Goal: Information Seeking & Learning: Learn about a topic

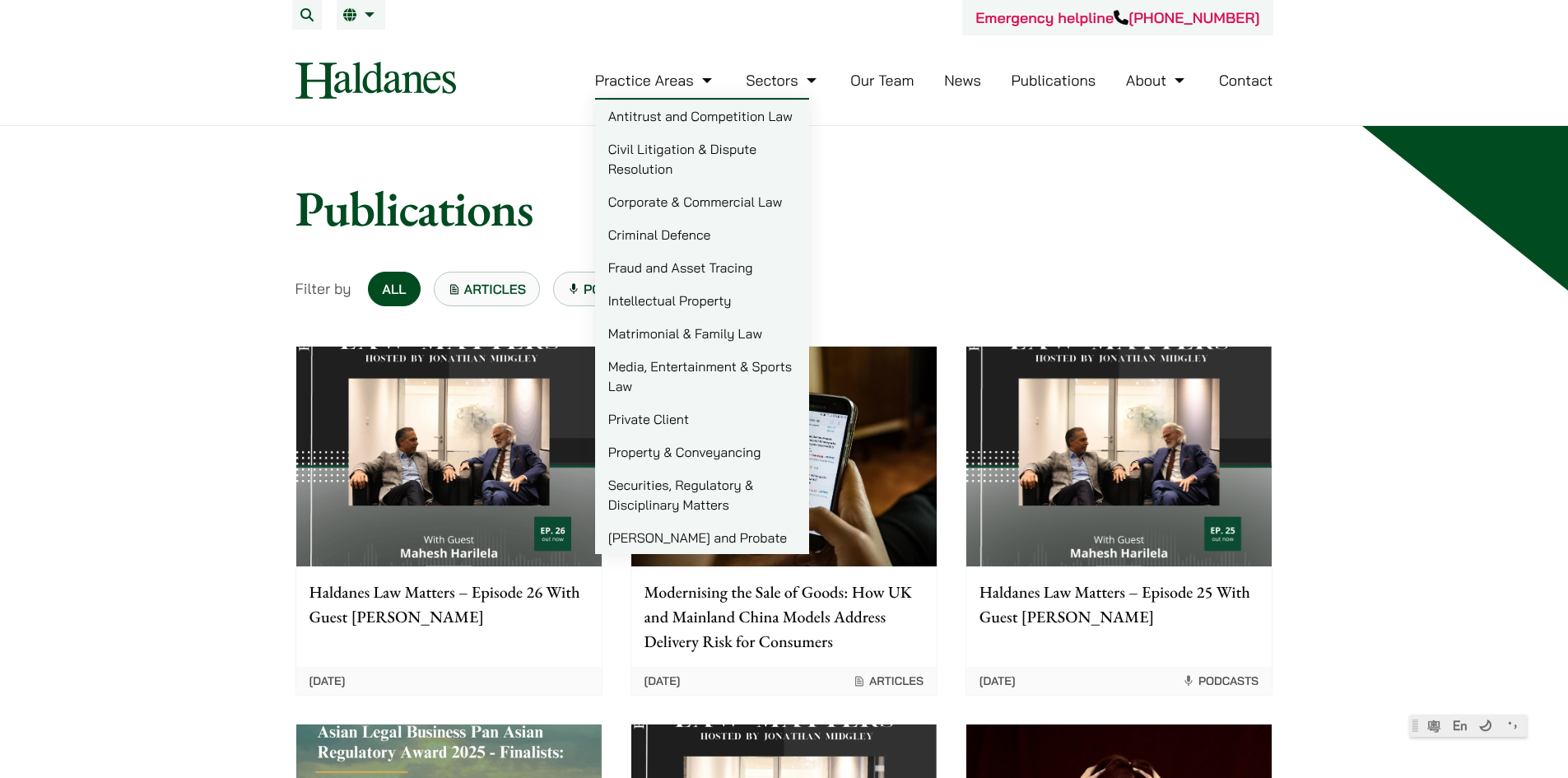
click at [679, 78] on link "Practice Areas" at bounding box center [655, 80] width 121 height 19
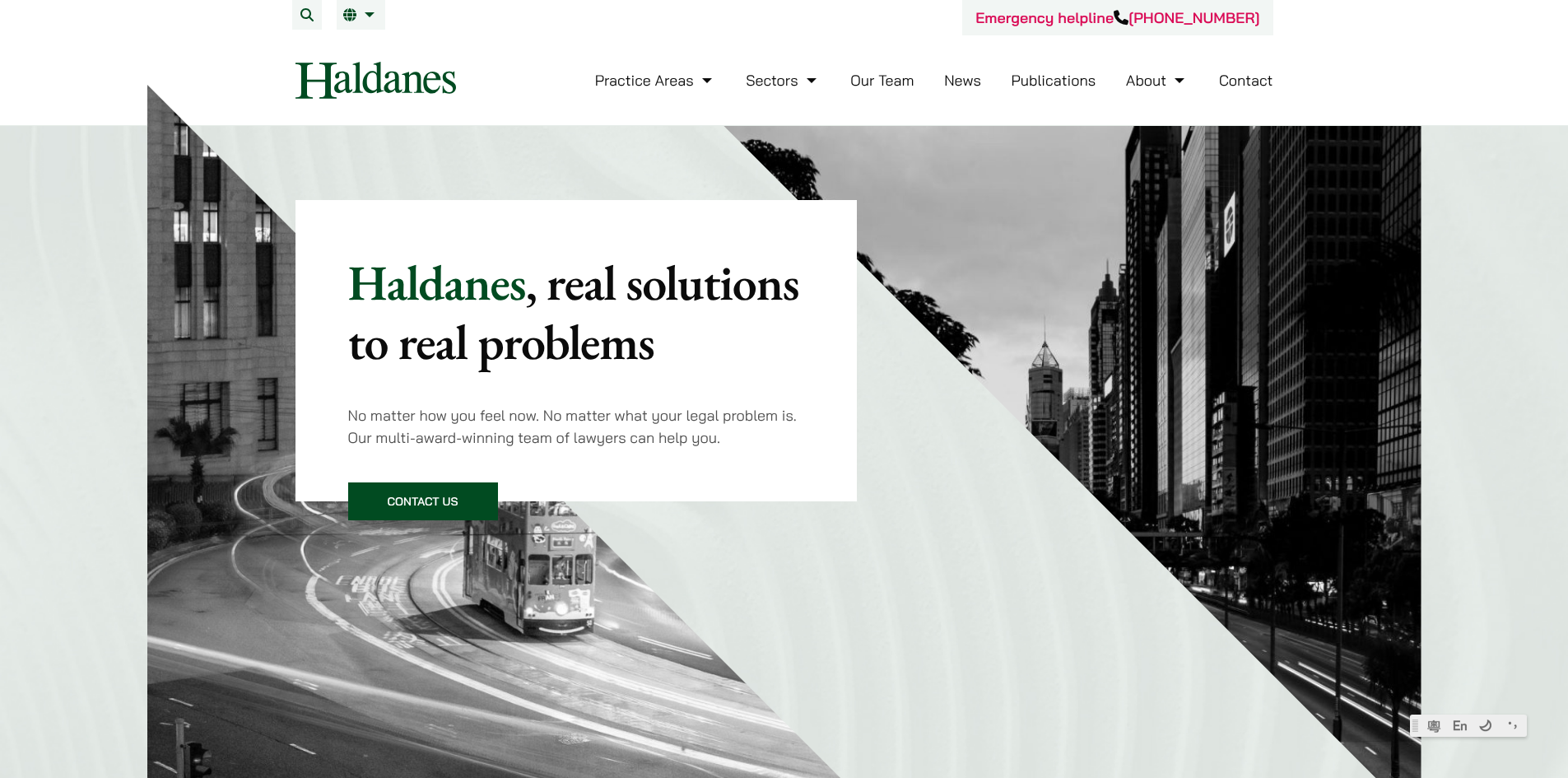
click at [859, 74] on link "Our Team" at bounding box center [882, 80] width 63 height 19
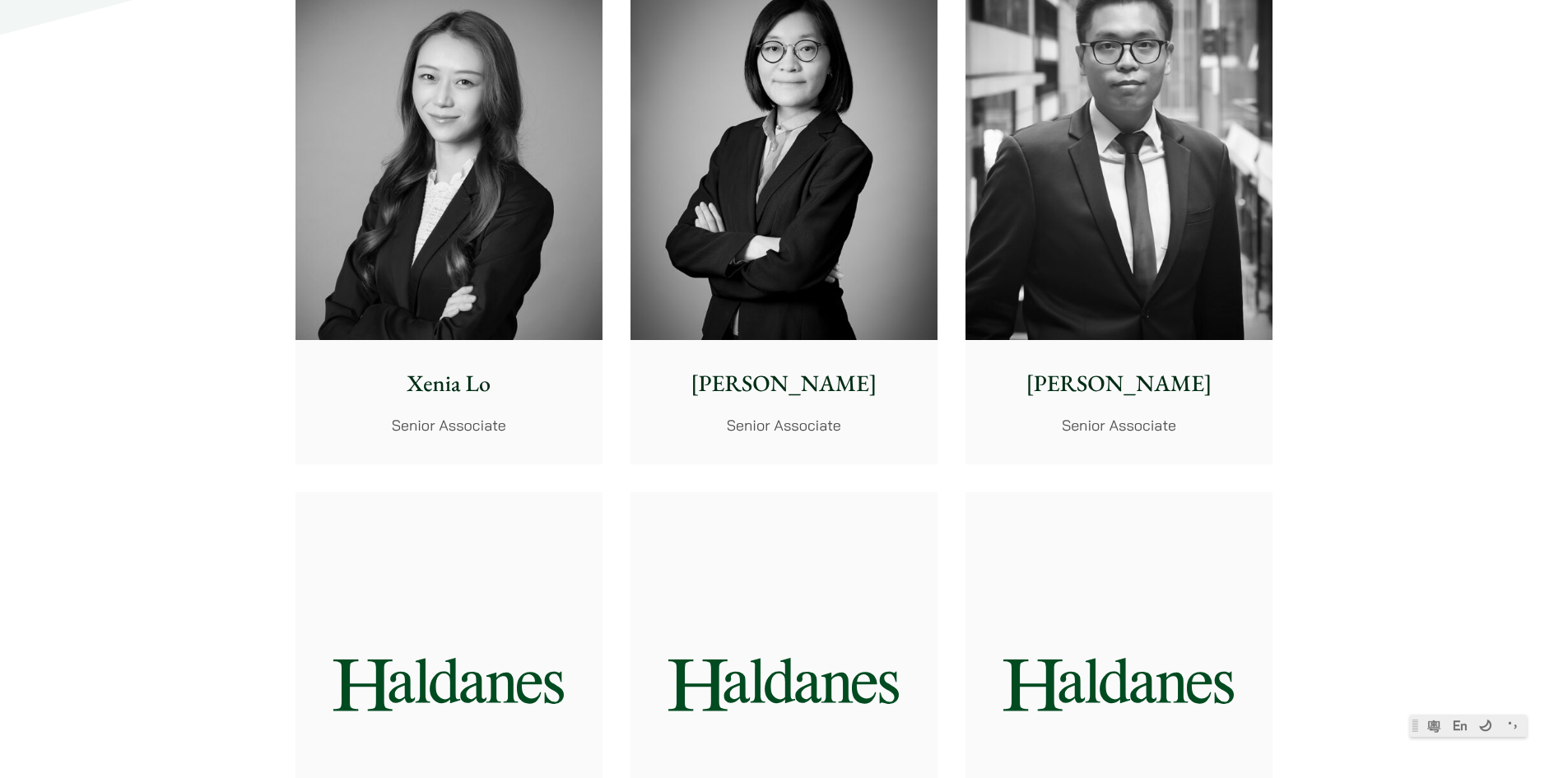
scroll to position [4693, 0]
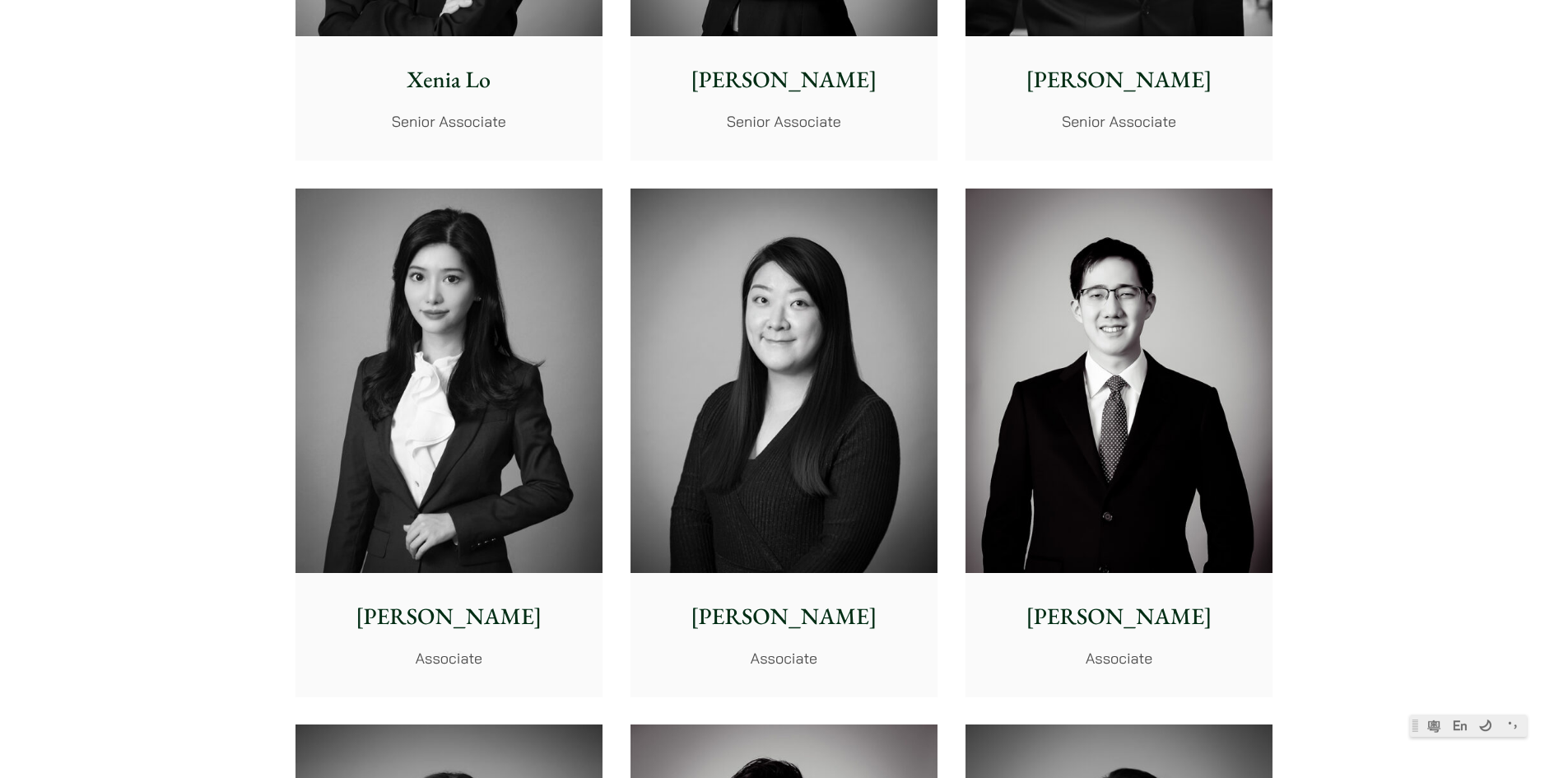
click at [673, 406] on img at bounding box center [784, 381] width 307 height 384
click at [470, 278] on img at bounding box center [448, 381] width 307 height 384
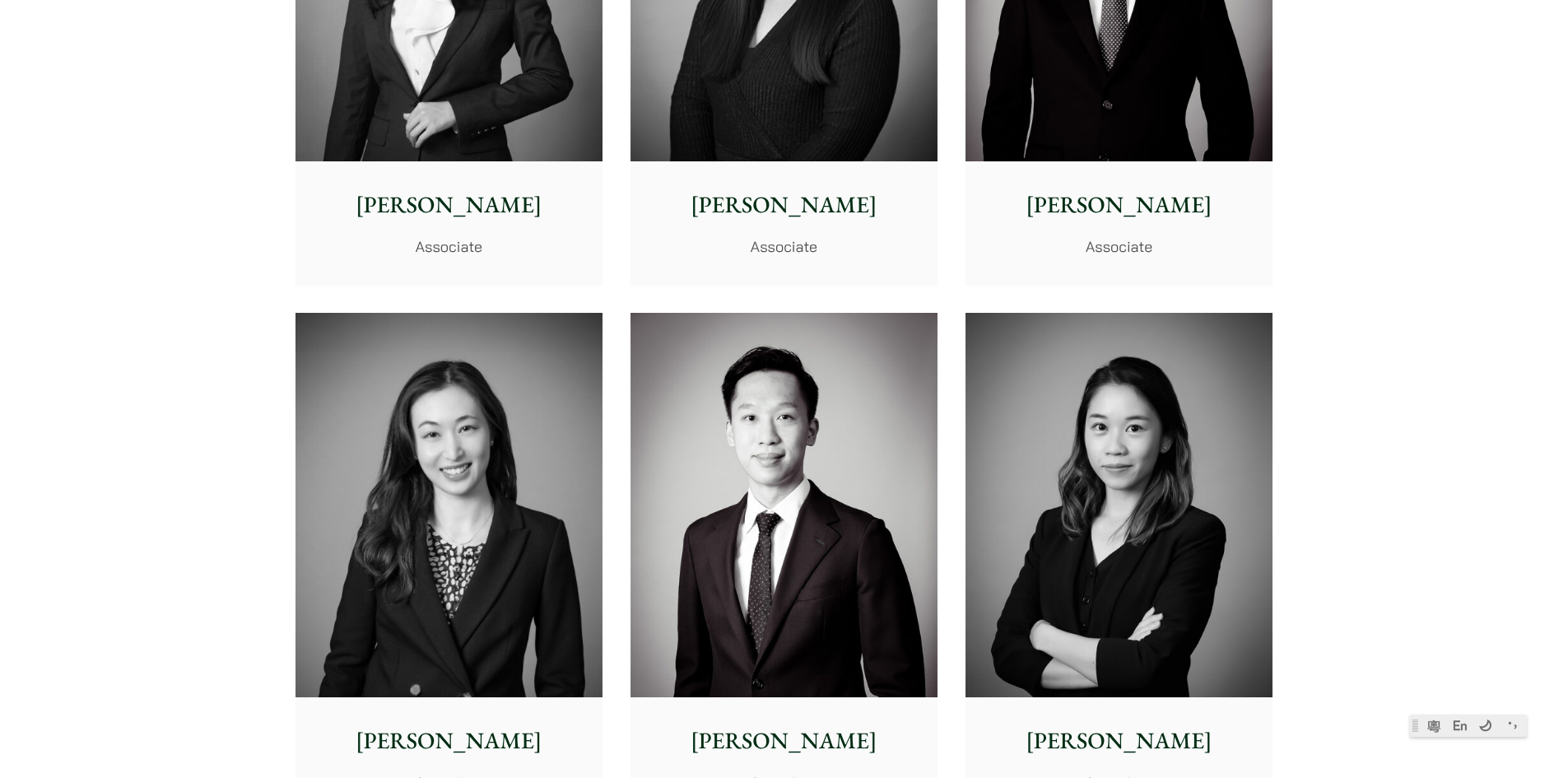
scroll to position [5517, 0]
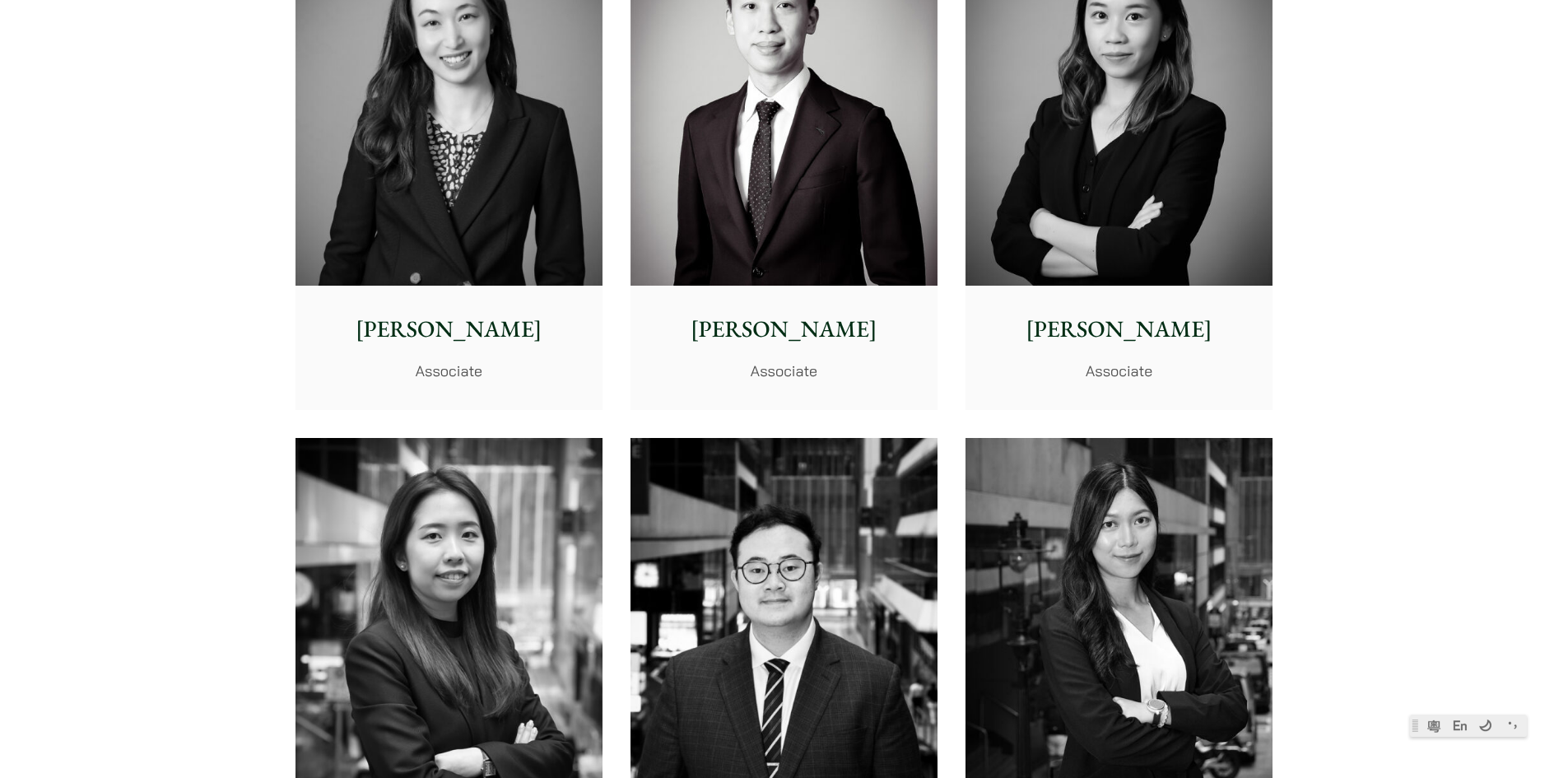
click at [1131, 520] on img at bounding box center [1119, 630] width 307 height 384
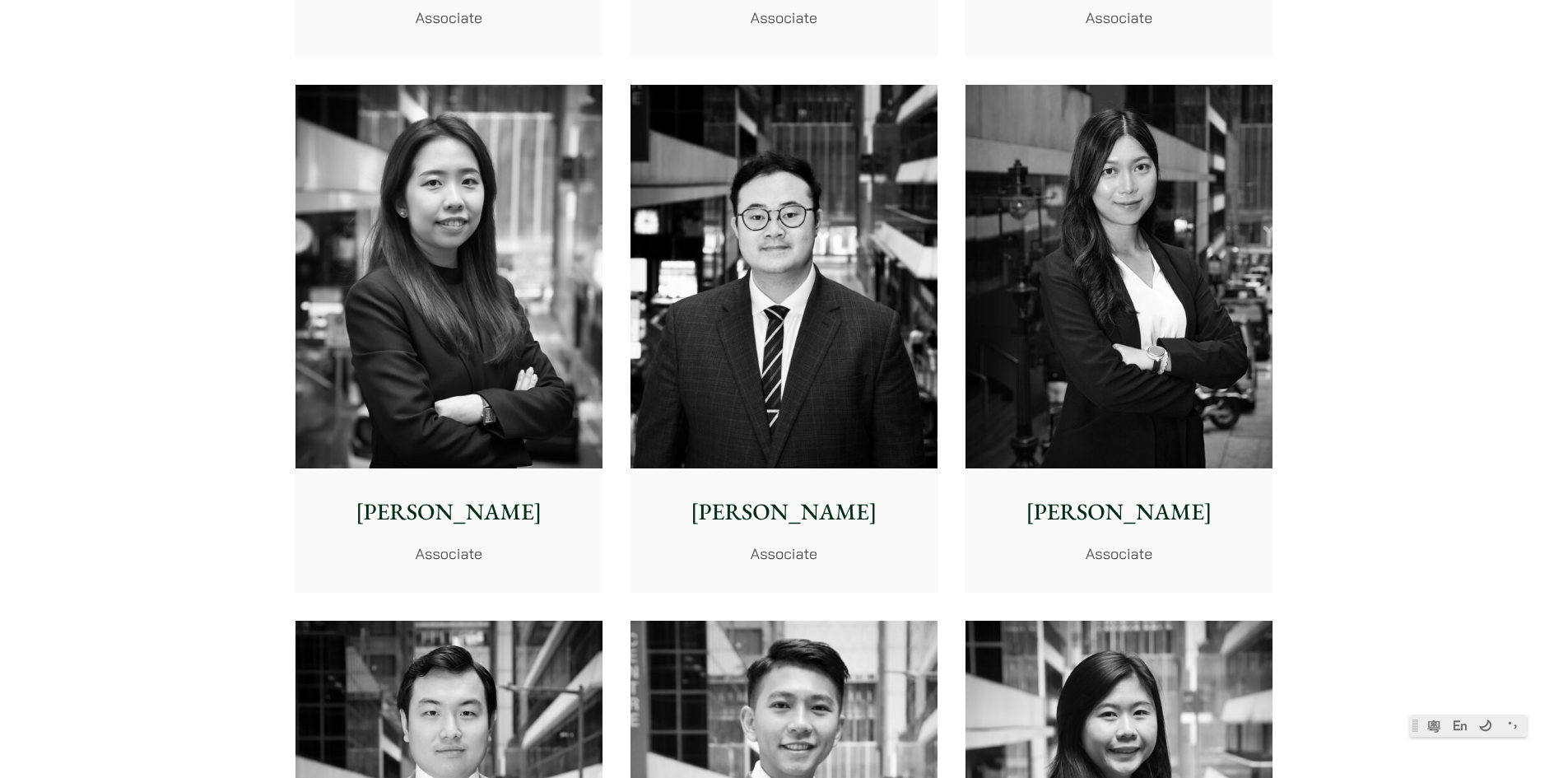
scroll to position [6011, 0]
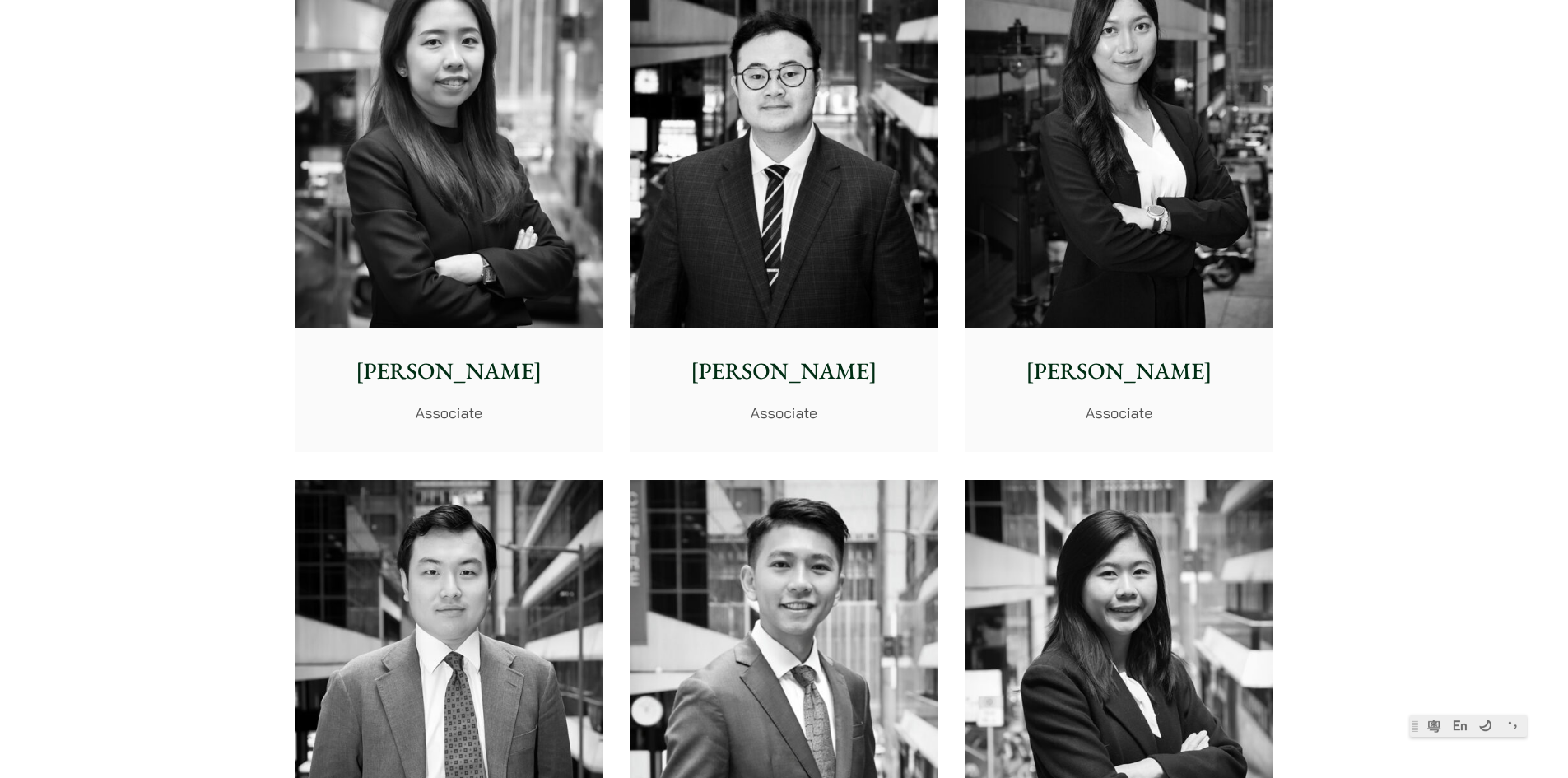
click at [751, 576] on img at bounding box center [784, 671] width 307 height 384
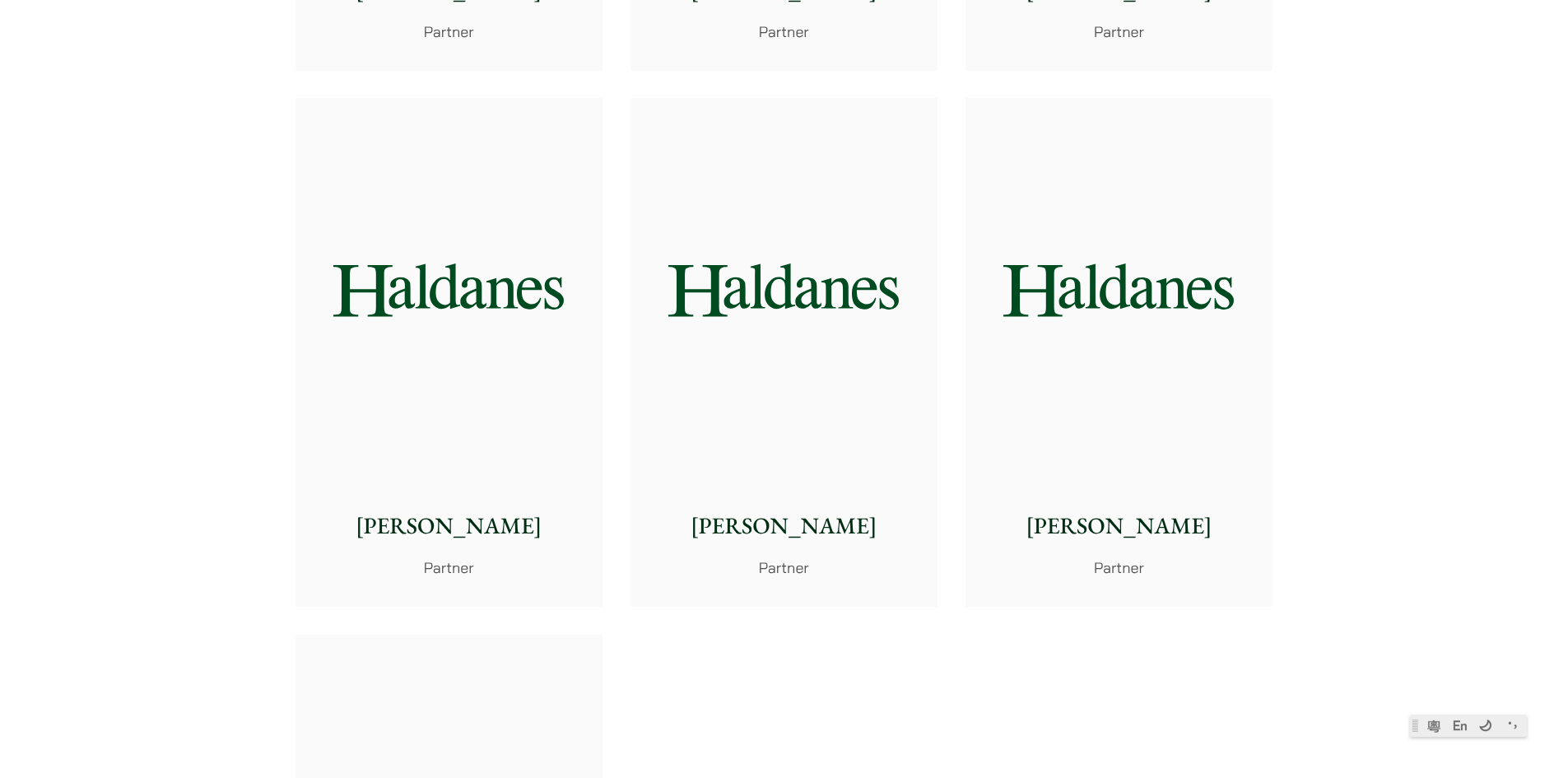
scroll to position [2882, 0]
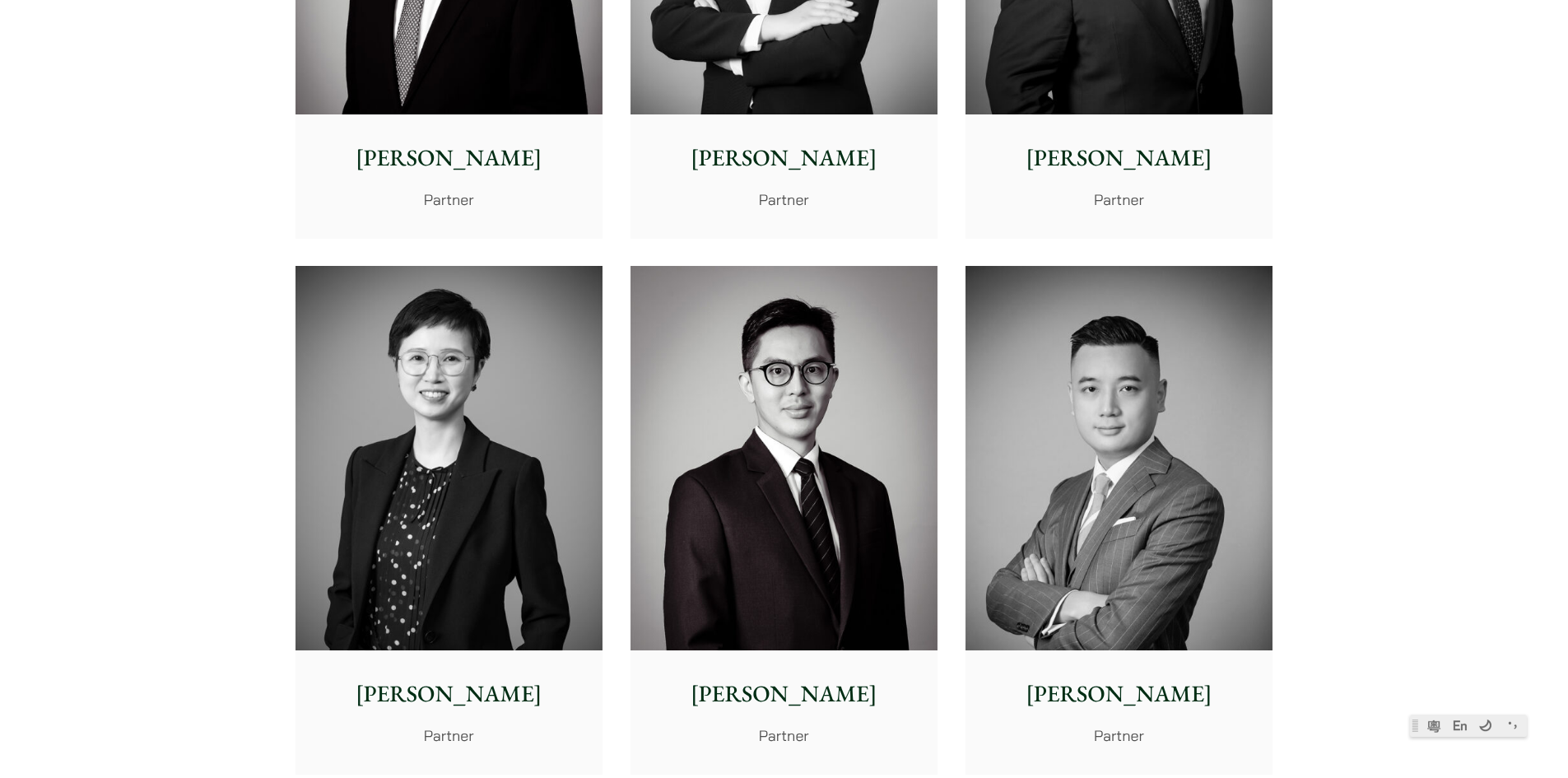
click at [1121, 379] on img at bounding box center [1119, 458] width 307 height 384
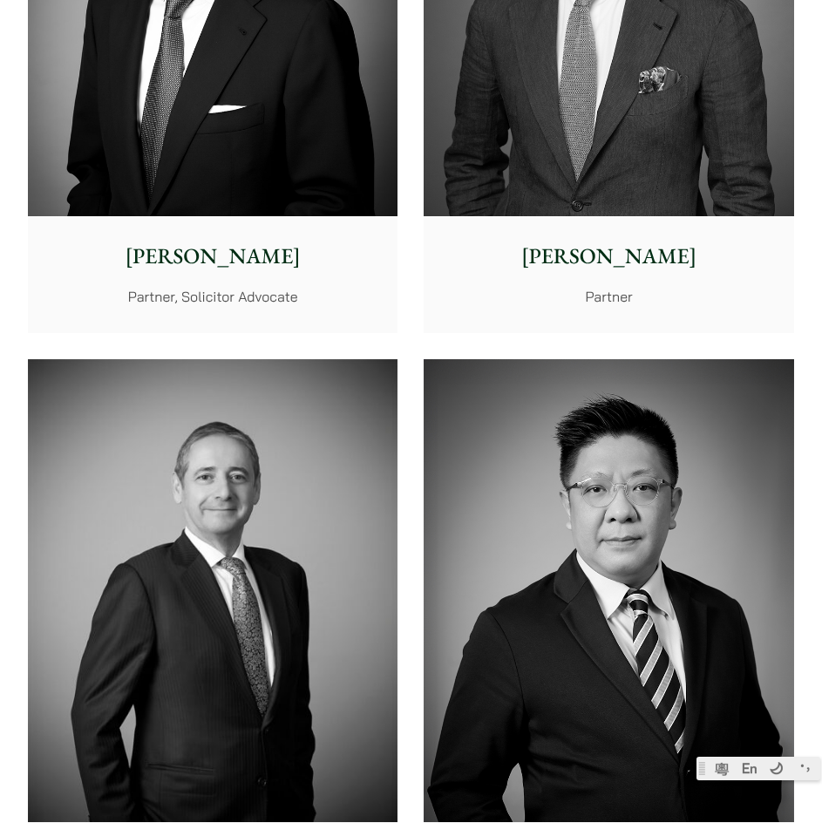
scroll to position [480, 0]
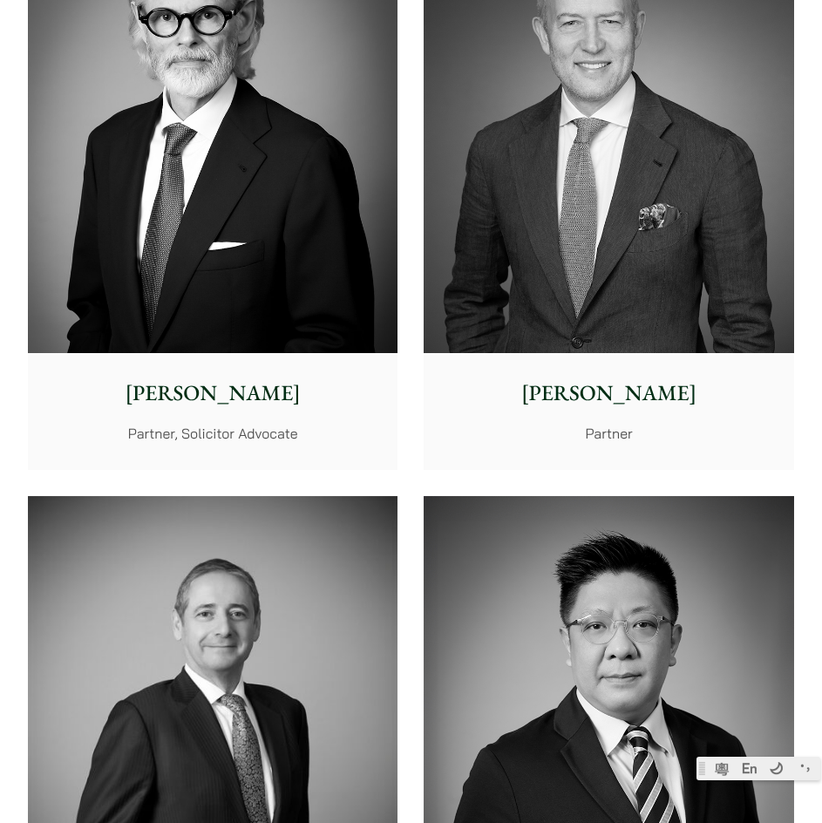
click at [369, 586] on img at bounding box center [213, 727] width 370 height 463
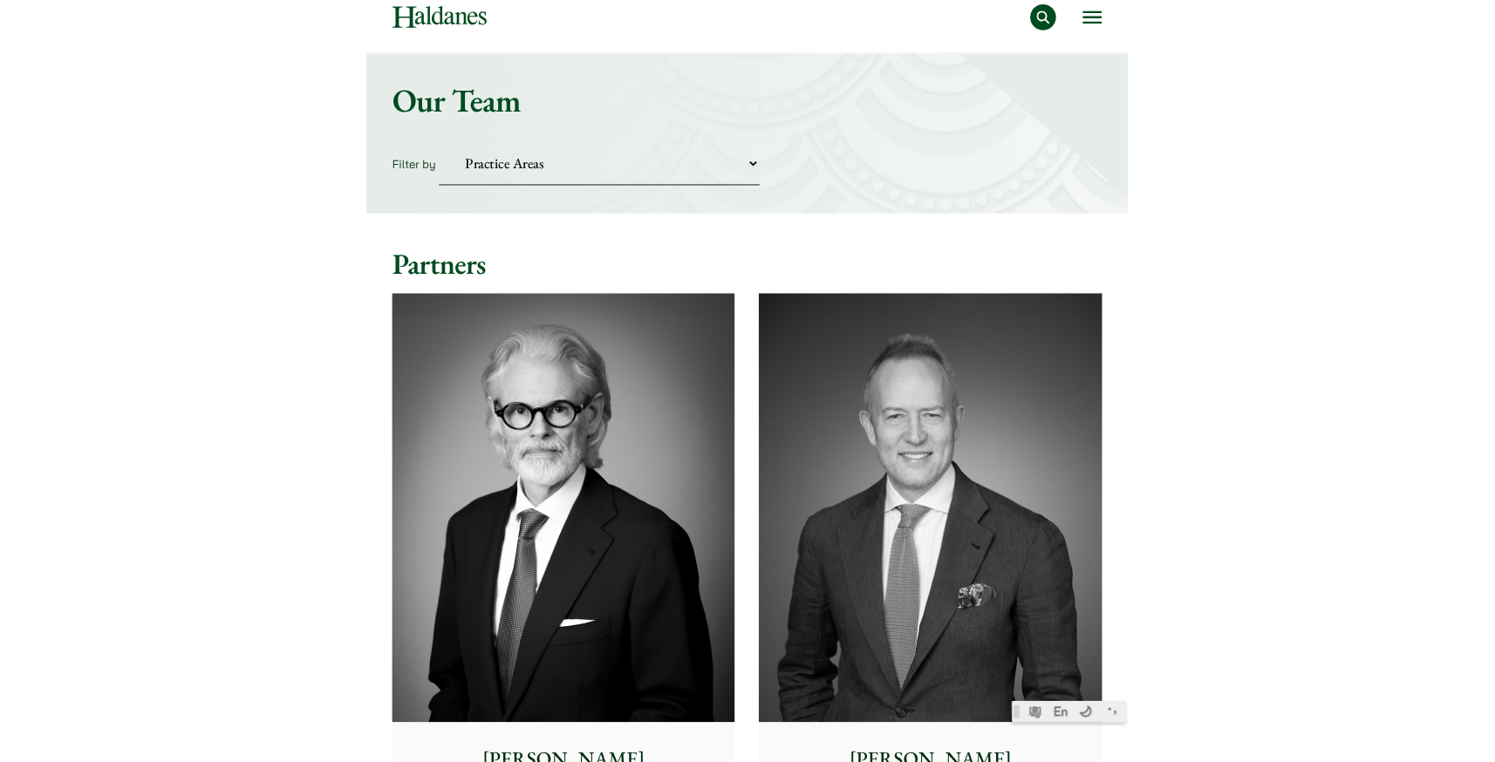
scroll to position [44, 0]
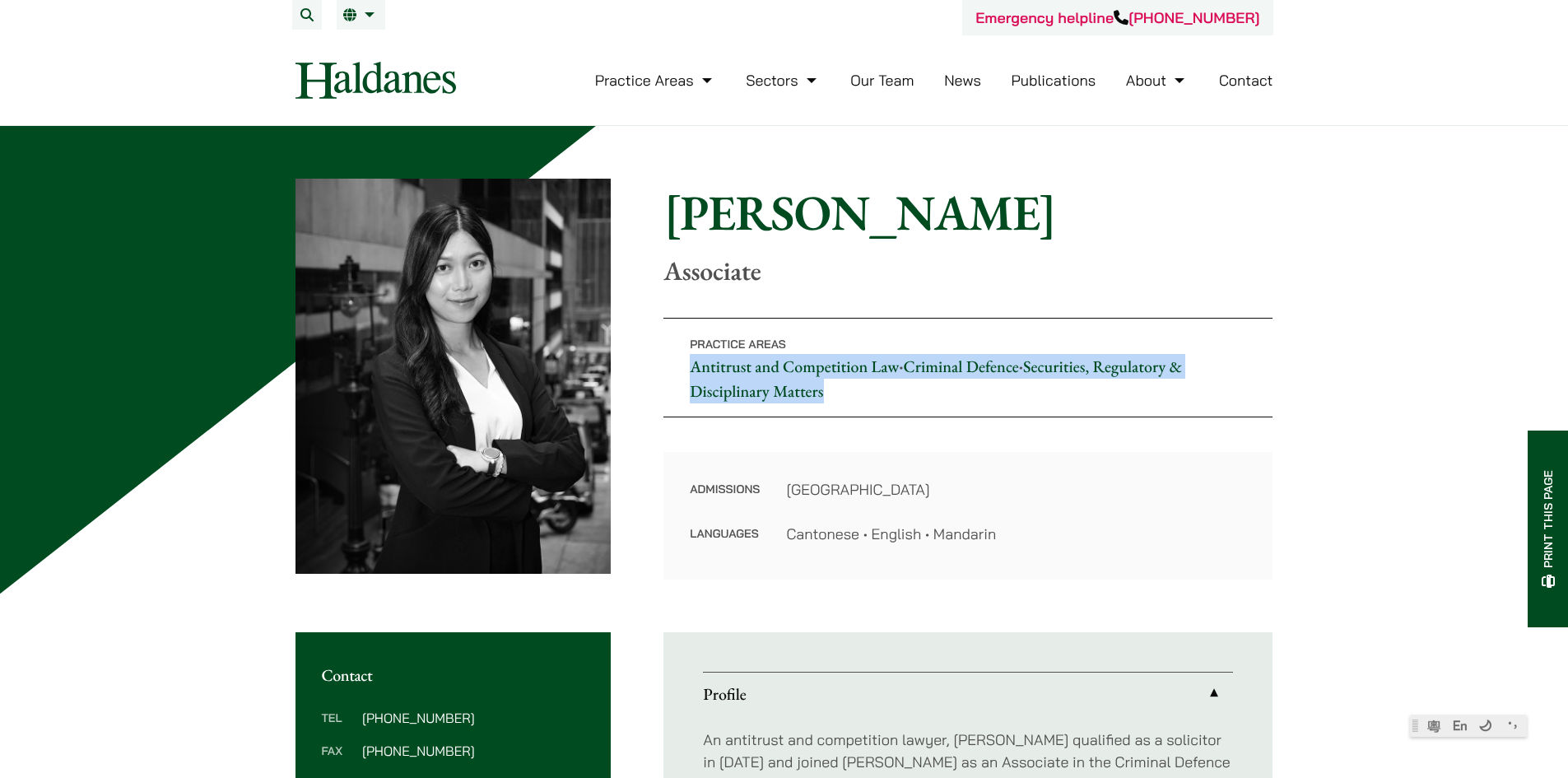
drag, startPoint x: 859, startPoint y: 392, endPoint x: 672, endPoint y: 365, distance: 188.9
click at [672, 365] on p "Practice Areas Antitrust and Competition Law • Criminal Defence • Securities, R…" at bounding box center [968, 368] width 609 height 100
copy p "Antitrust and Competition Law • Criminal Defence • Securities, Regulatory & Dis…"
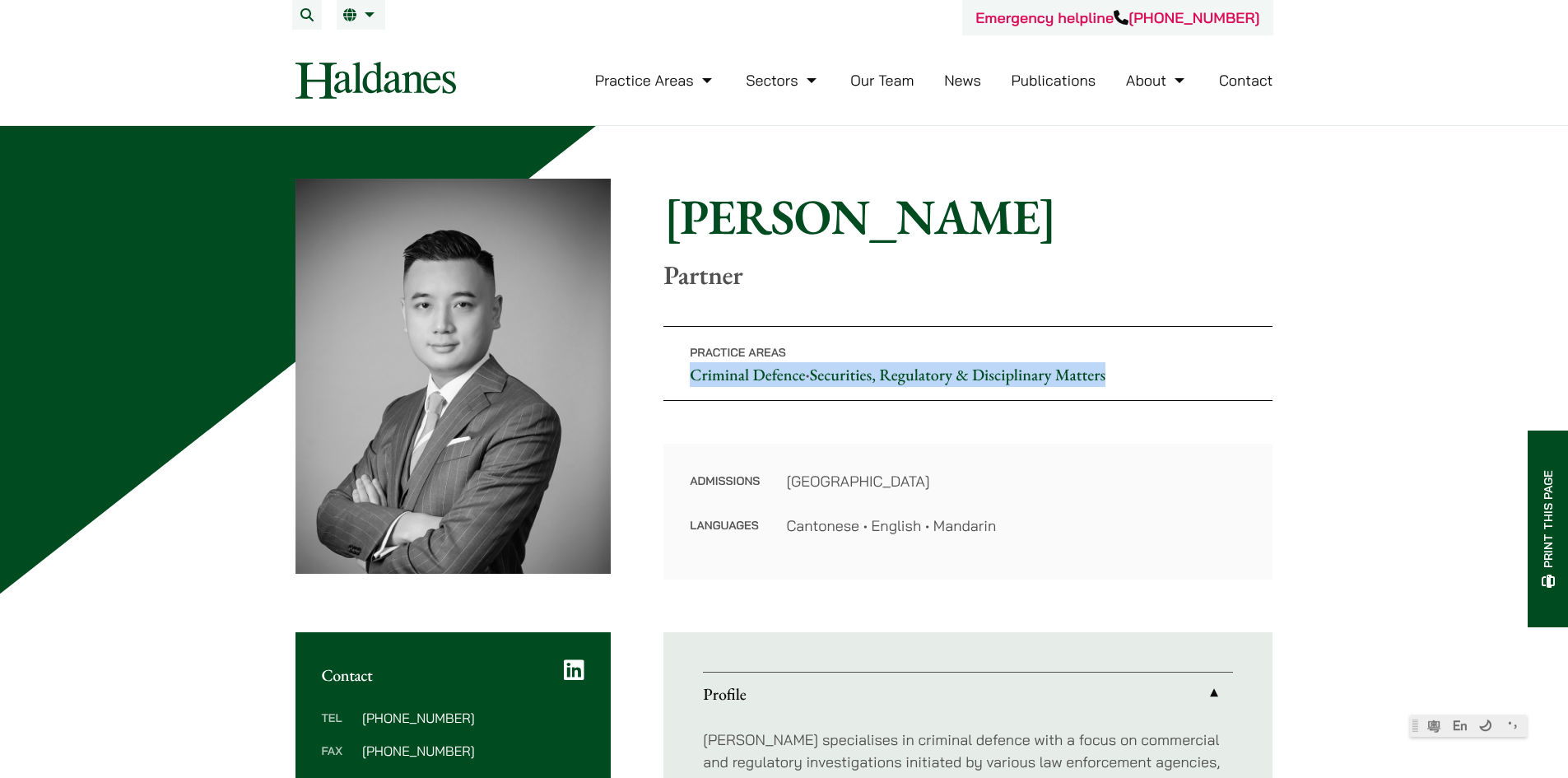
drag, startPoint x: 1144, startPoint y: 376, endPoint x: 679, endPoint y: 394, distance: 465.3
click at [679, 394] on p "Practice Areas Criminal Defence • Securities, Regulatory & Disciplinary Matters" at bounding box center [968, 363] width 609 height 75
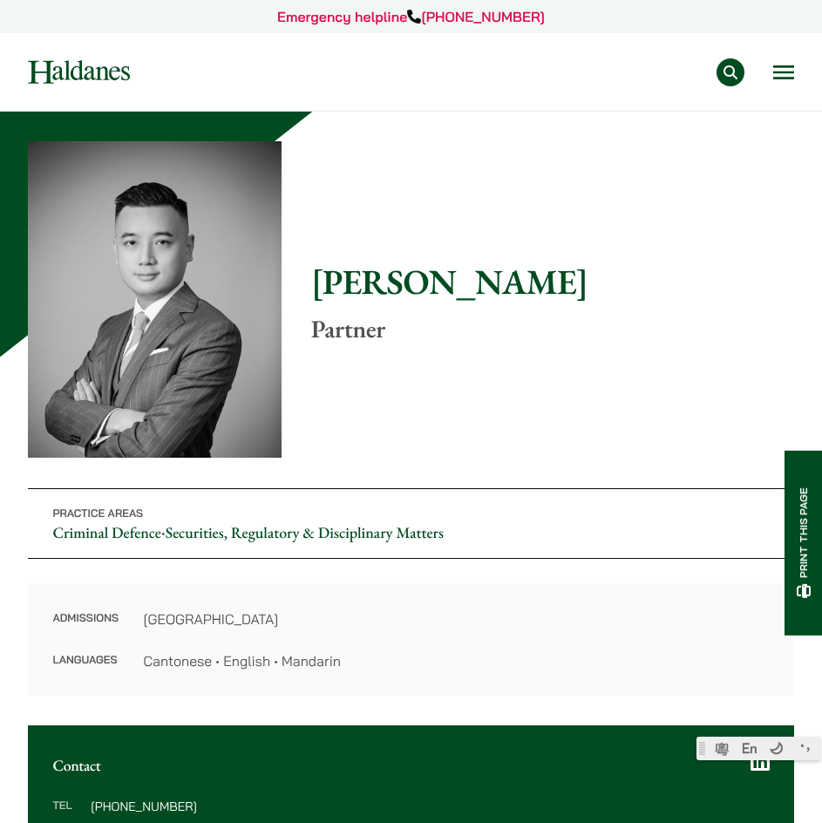
click at [640, 453] on div "Home » Lawyers » Timothy Wan Timothy Wan Partner Practice Areas Criminal Defenc…" at bounding box center [411, 418] width 767 height 555
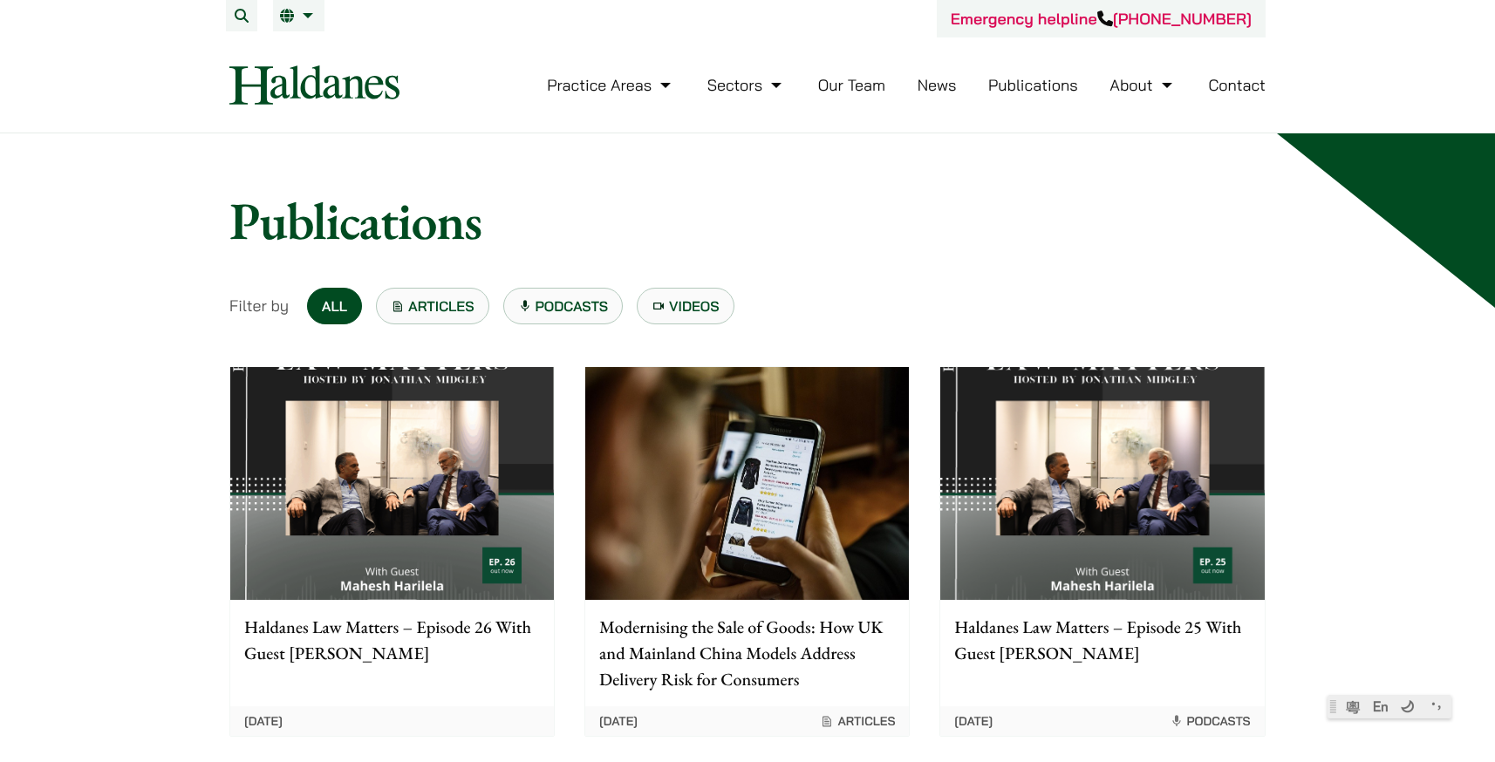
click at [876, 86] on link "Our Team" at bounding box center [851, 85] width 67 height 20
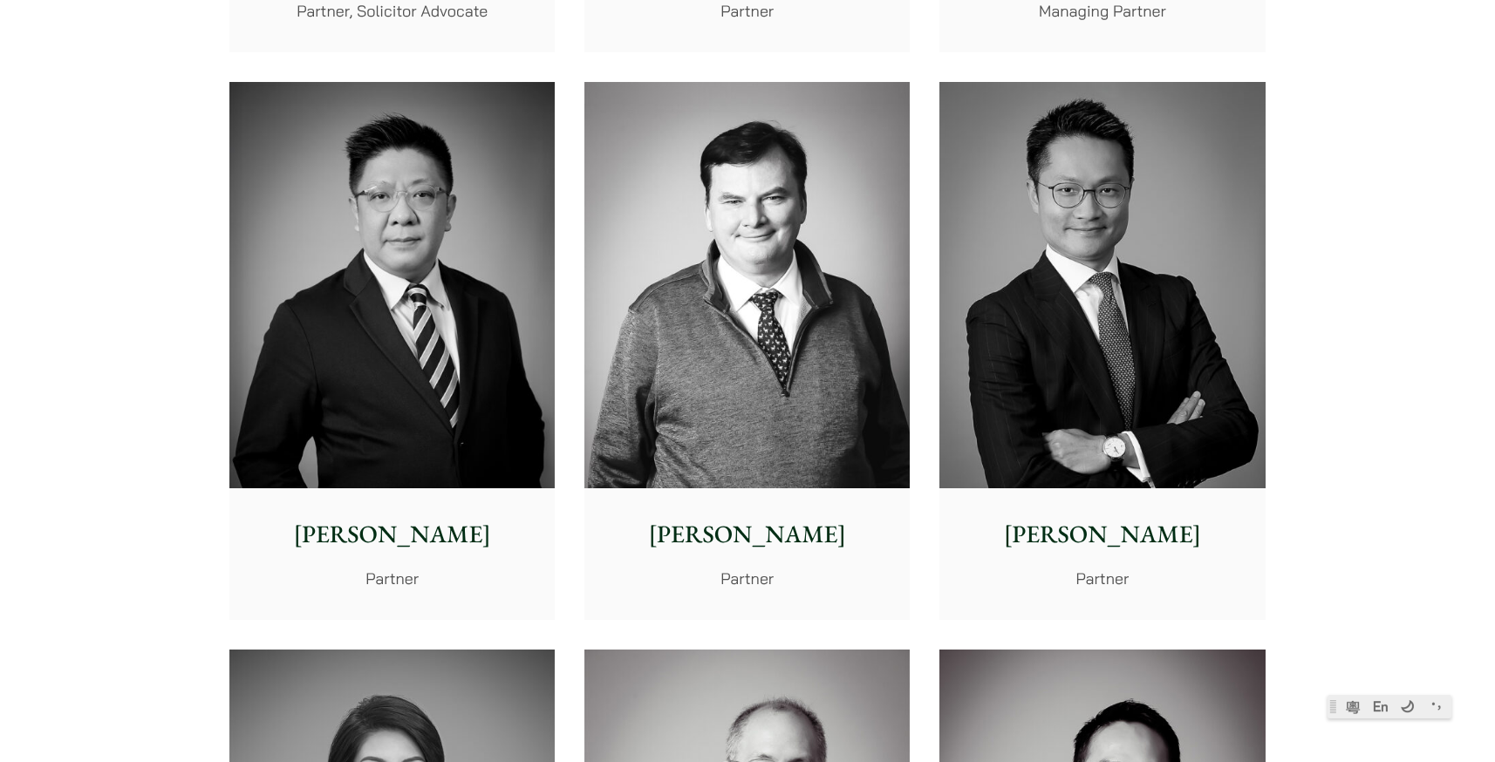
scroll to position [1134, 0]
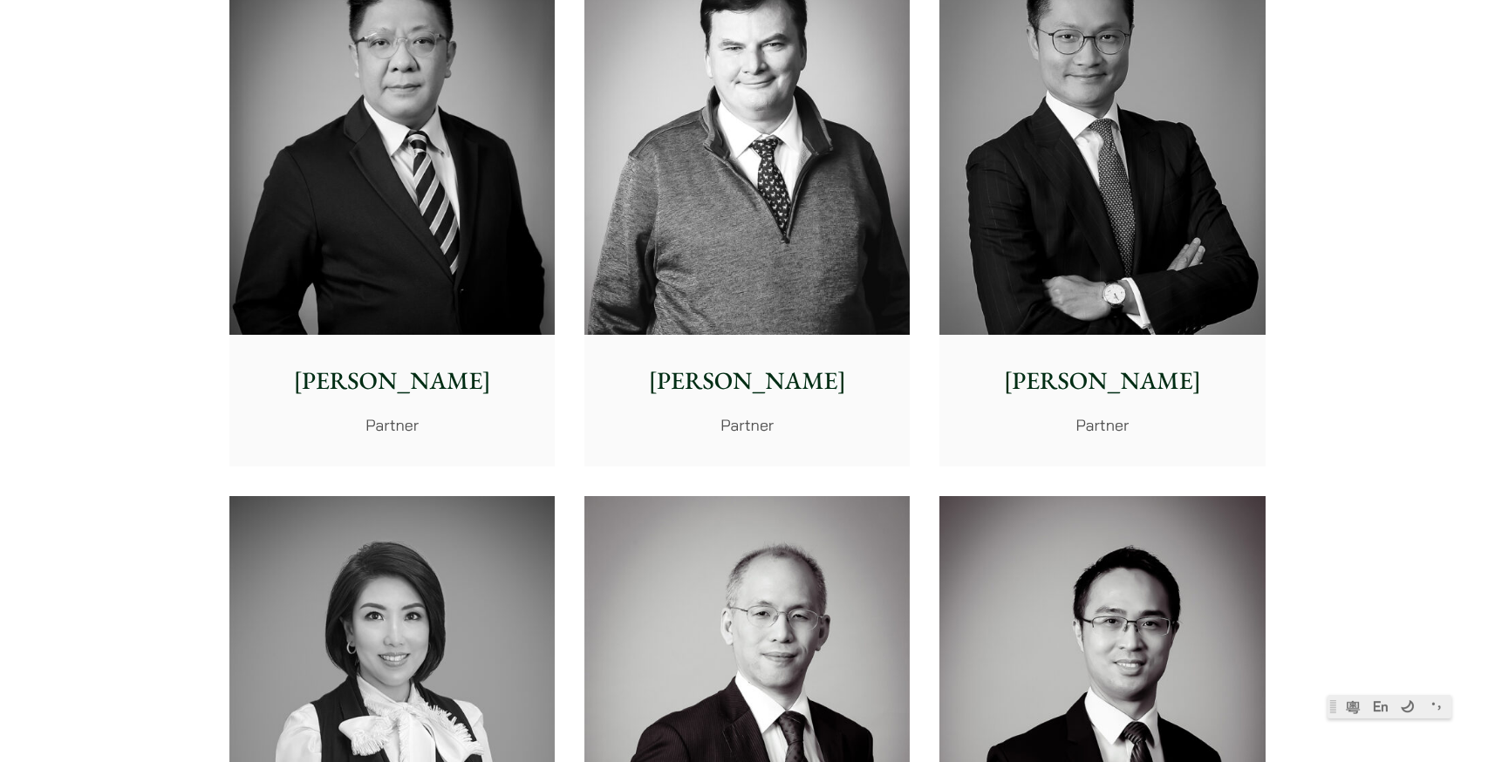
click at [454, 622] on img at bounding box center [391, 699] width 325 height 407
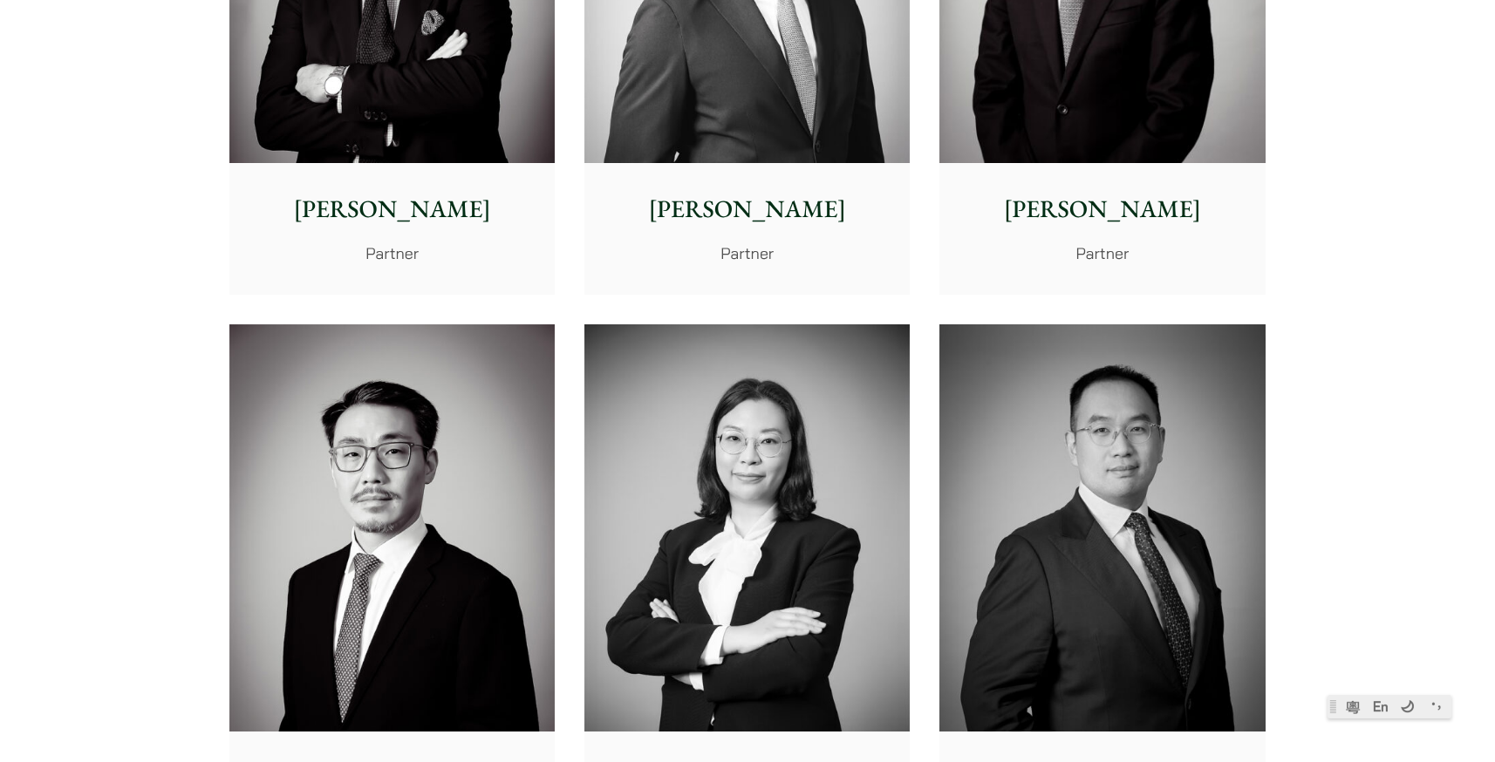
scroll to position [3227, 0]
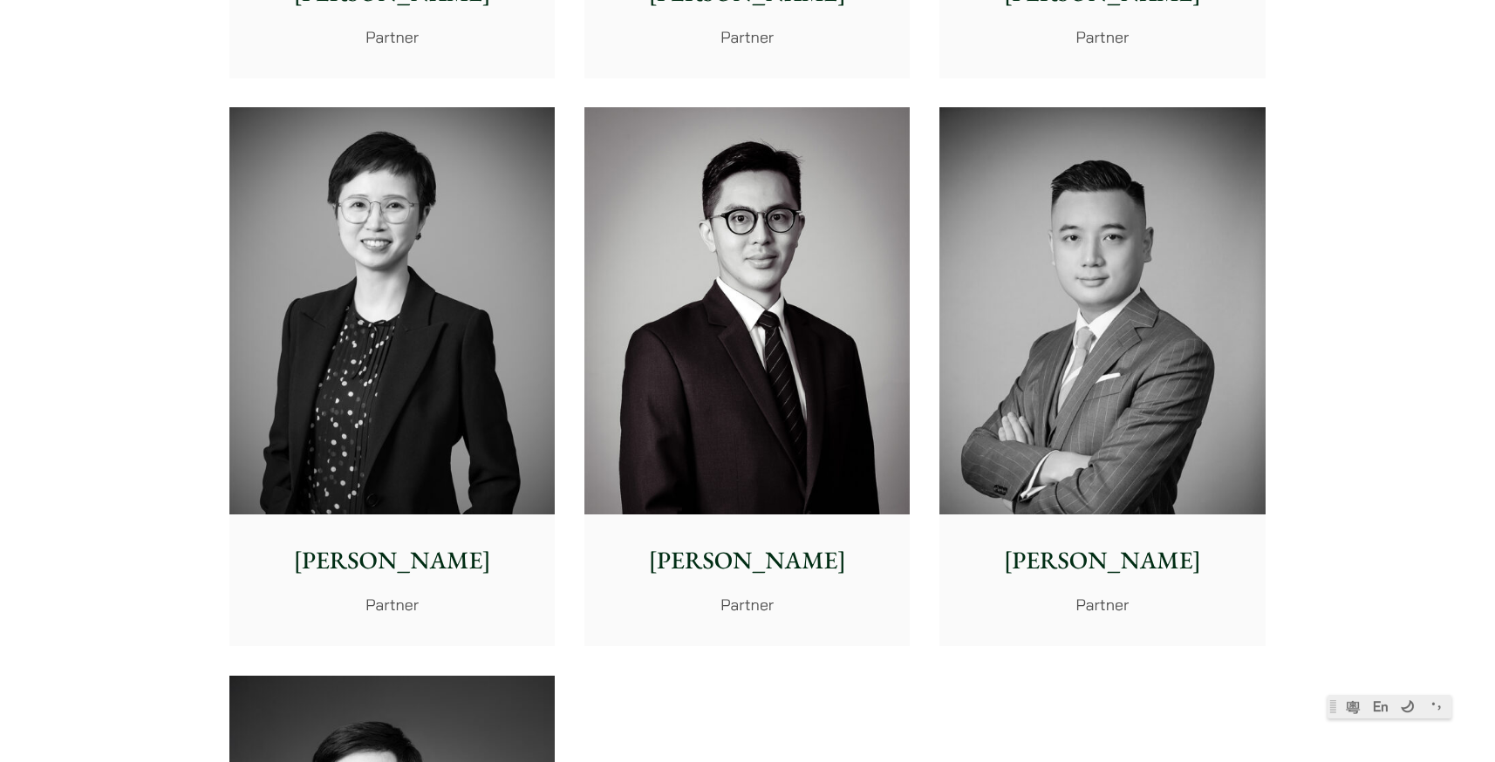
click at [540, 382] on img at bounding box center [391, 310] width 325 height 407
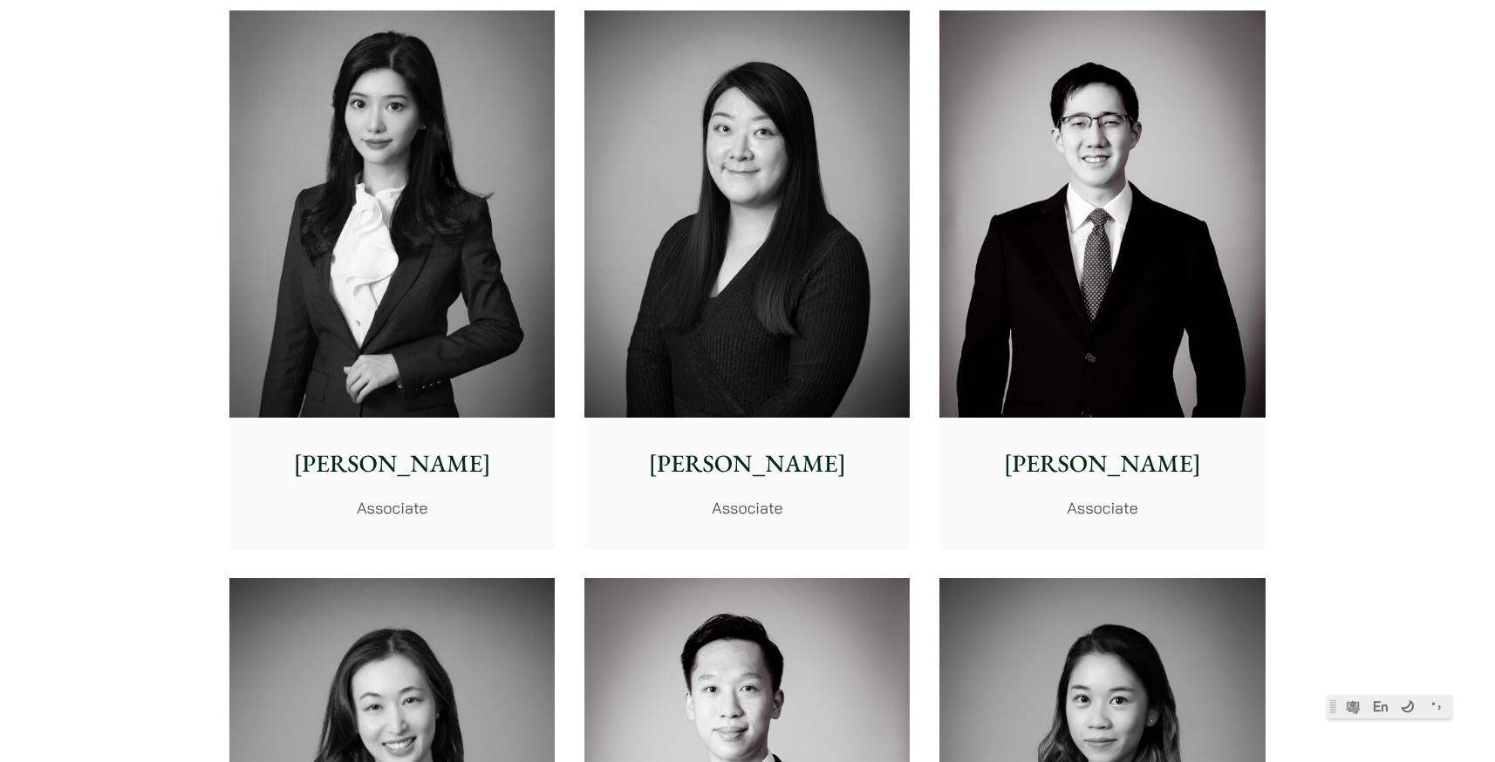
scroll to position [5407, 0]
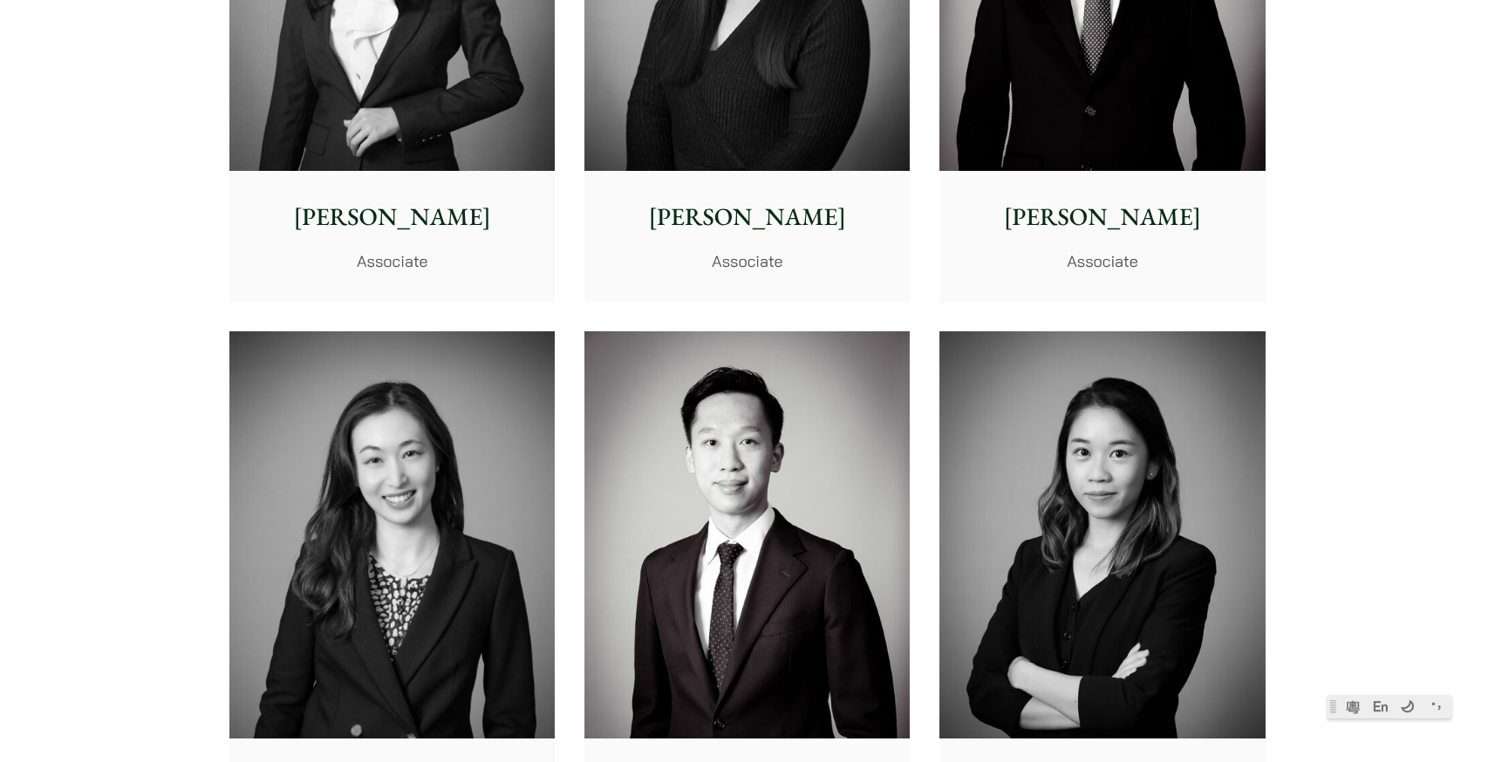
click at [467, 509] on img at bounding box center [391, 534] width 325 height 407
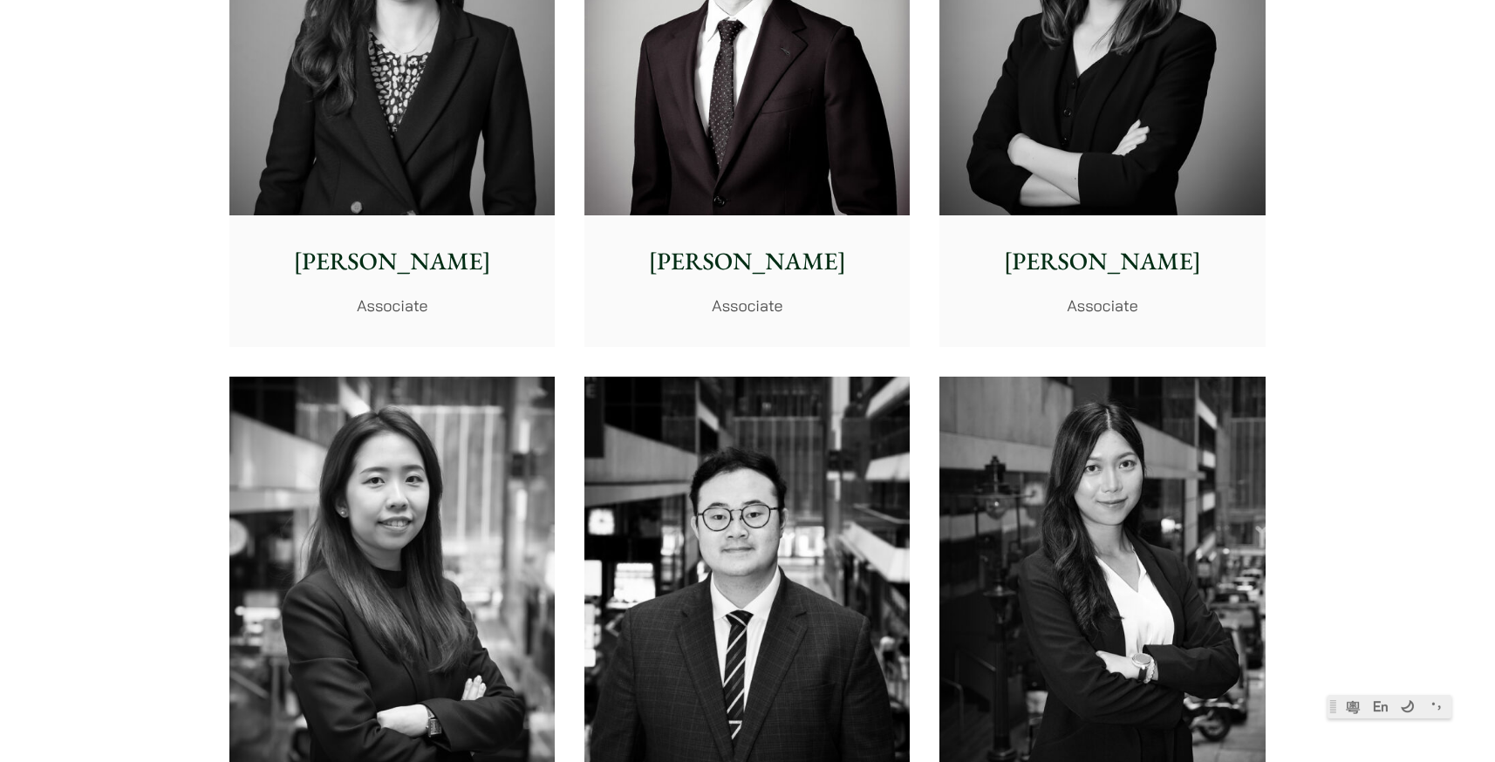
scroll to position [6453, 0]
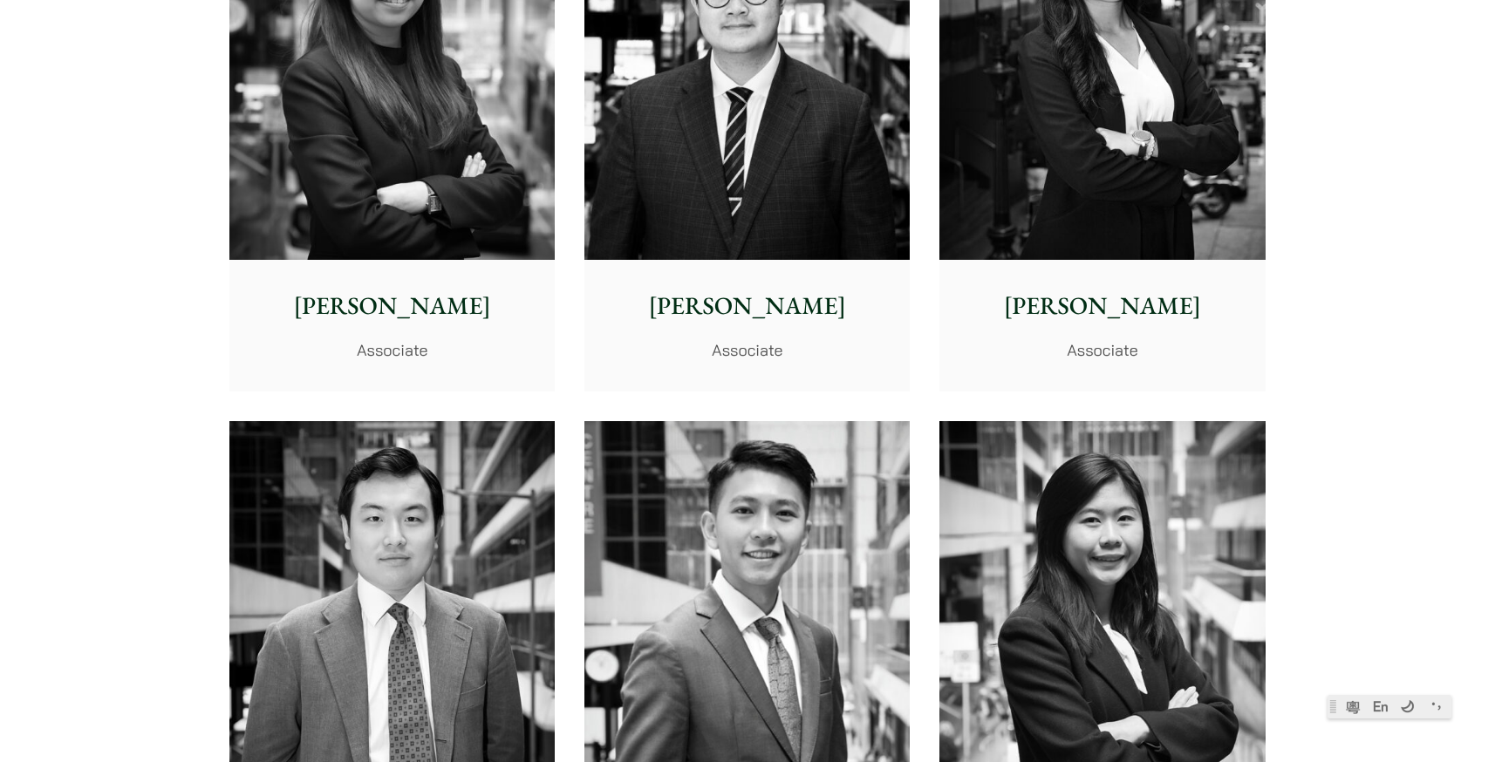
click at [430, 542] on img at bounding box center [391, 624] width 325 height 407
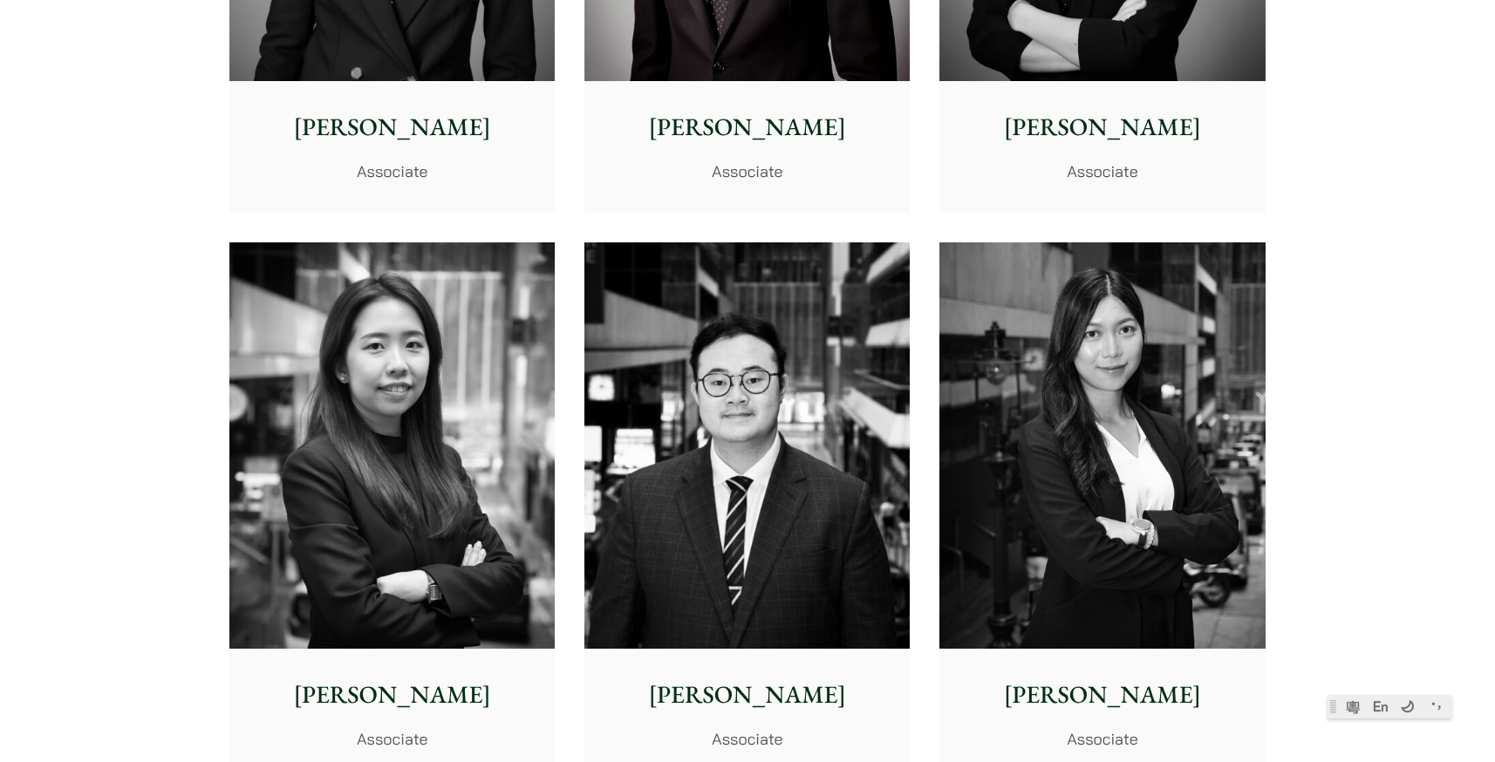
scroll to position [6715, 0]
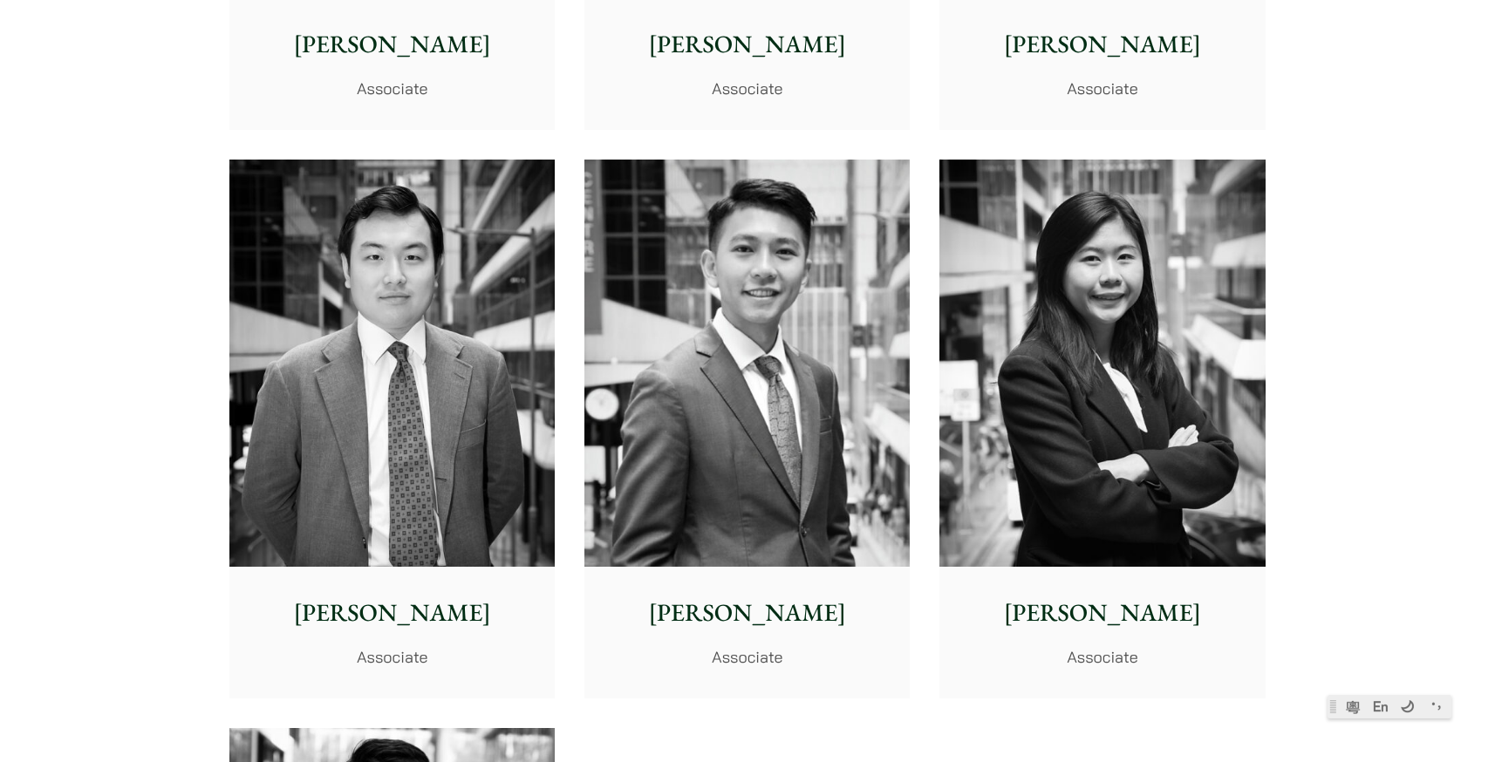
click at [714, 438] on img at bounding box center [746, 363] width 325 height 407
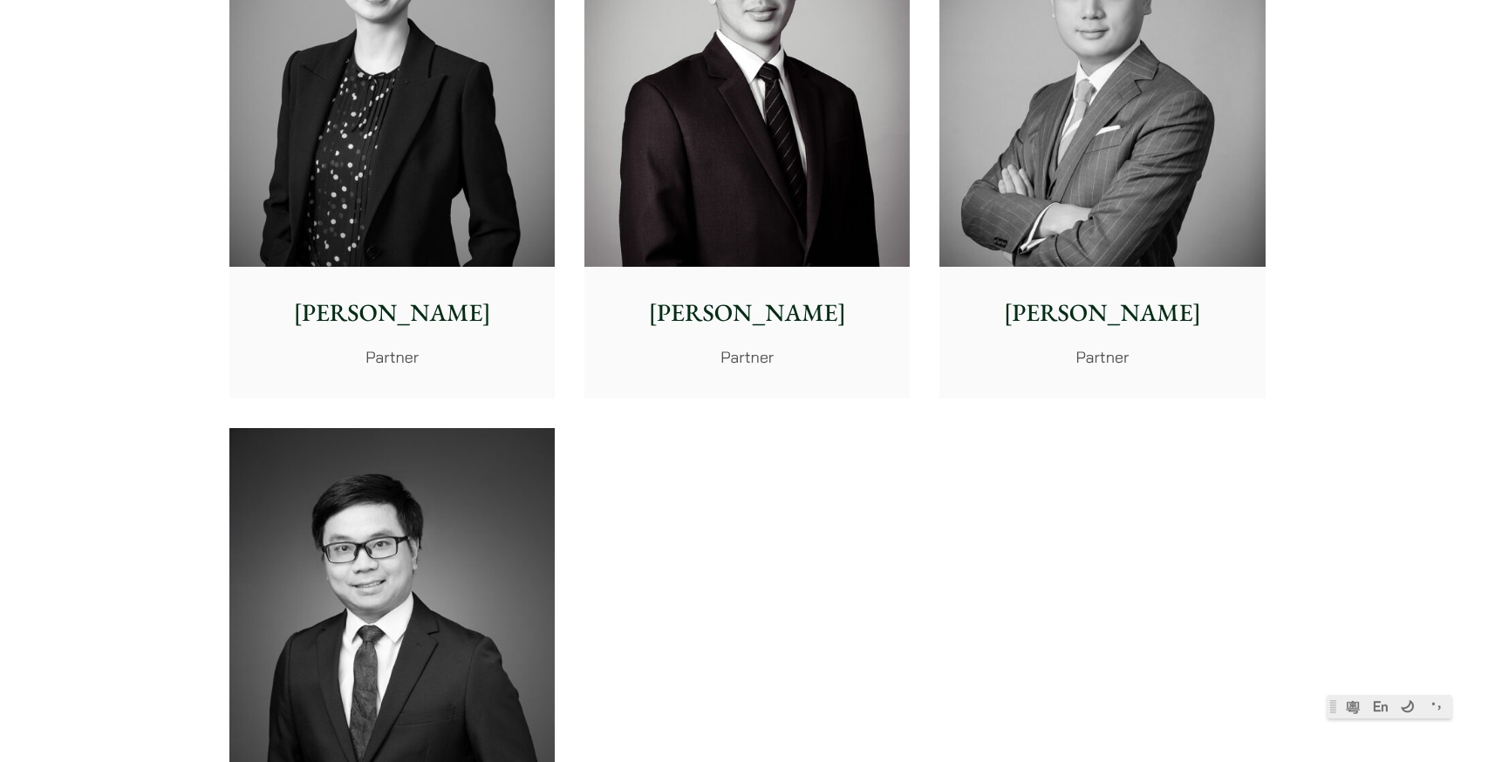
scroll to position [3663, 0]
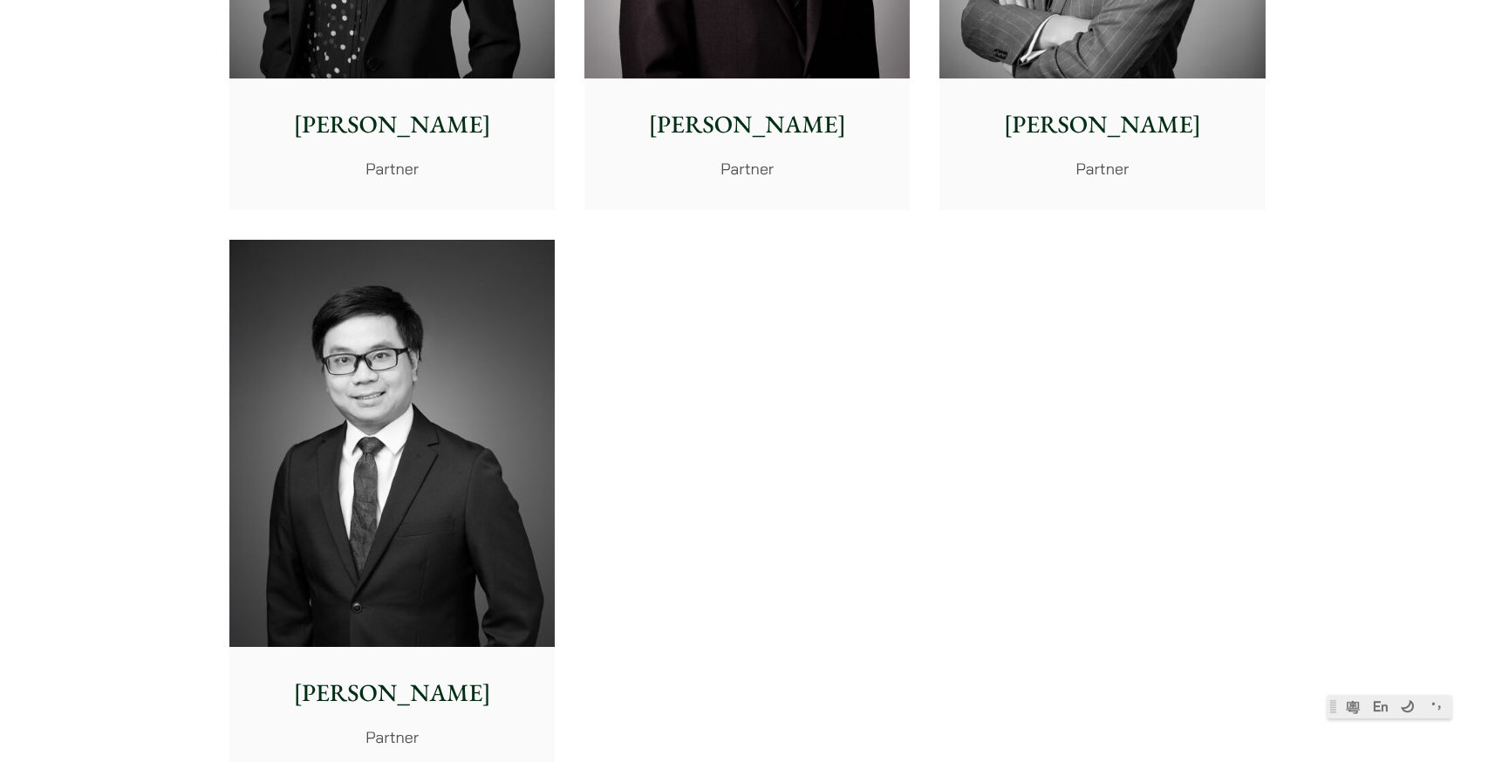
click at [1175, 109] on p "Timothy Wan" at bounding box center [1101, 124] width 297 height 37
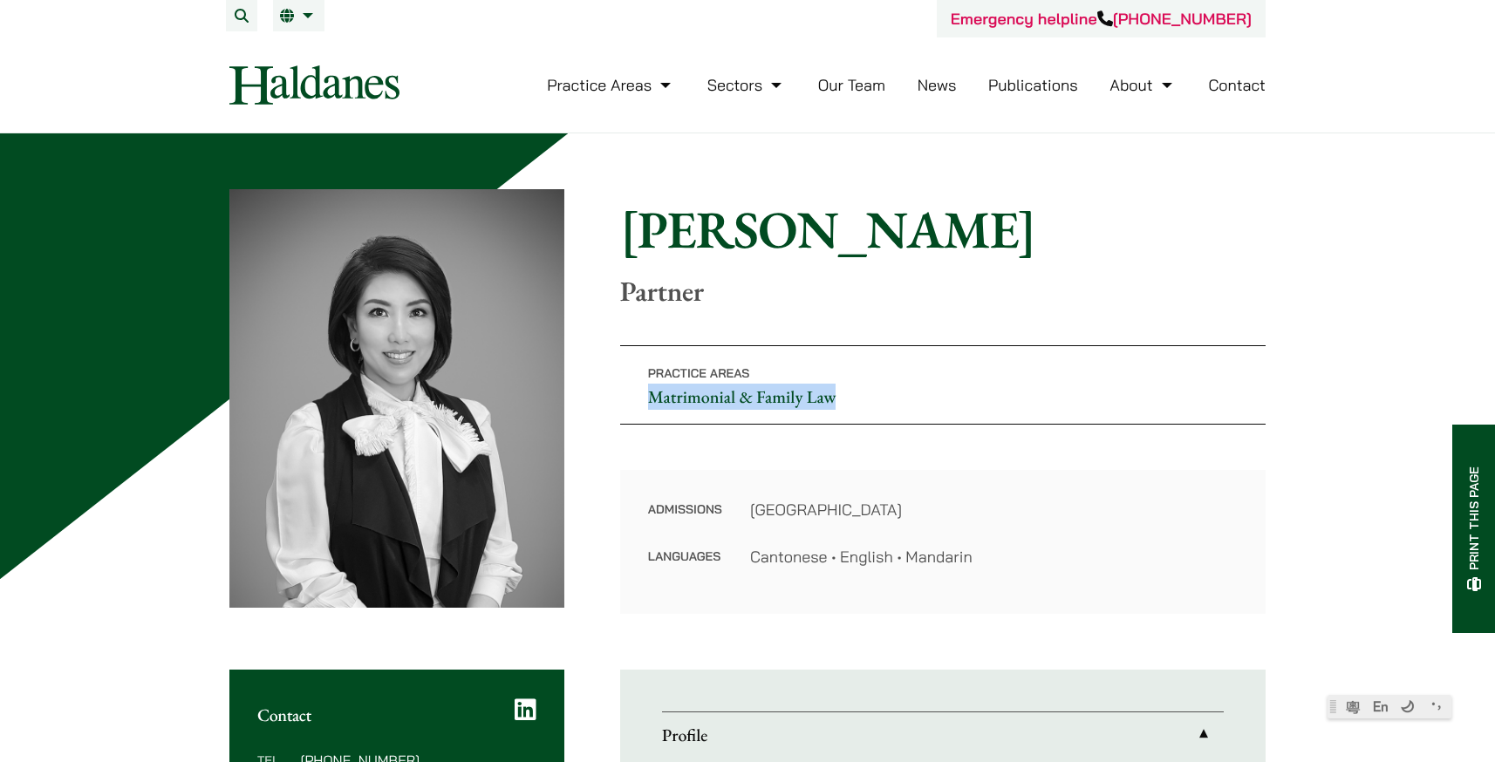
drag, startPoint x: 871, startPoint y: 397, endPoint x: 632, endPoint y: 402, distance: 239.0
click at [632, 402] on p "Practice Areas Matrimonial & Family Law" at bounding box center [942, 384] width 645 height 79
copy link "Matrimonial & Family Law"
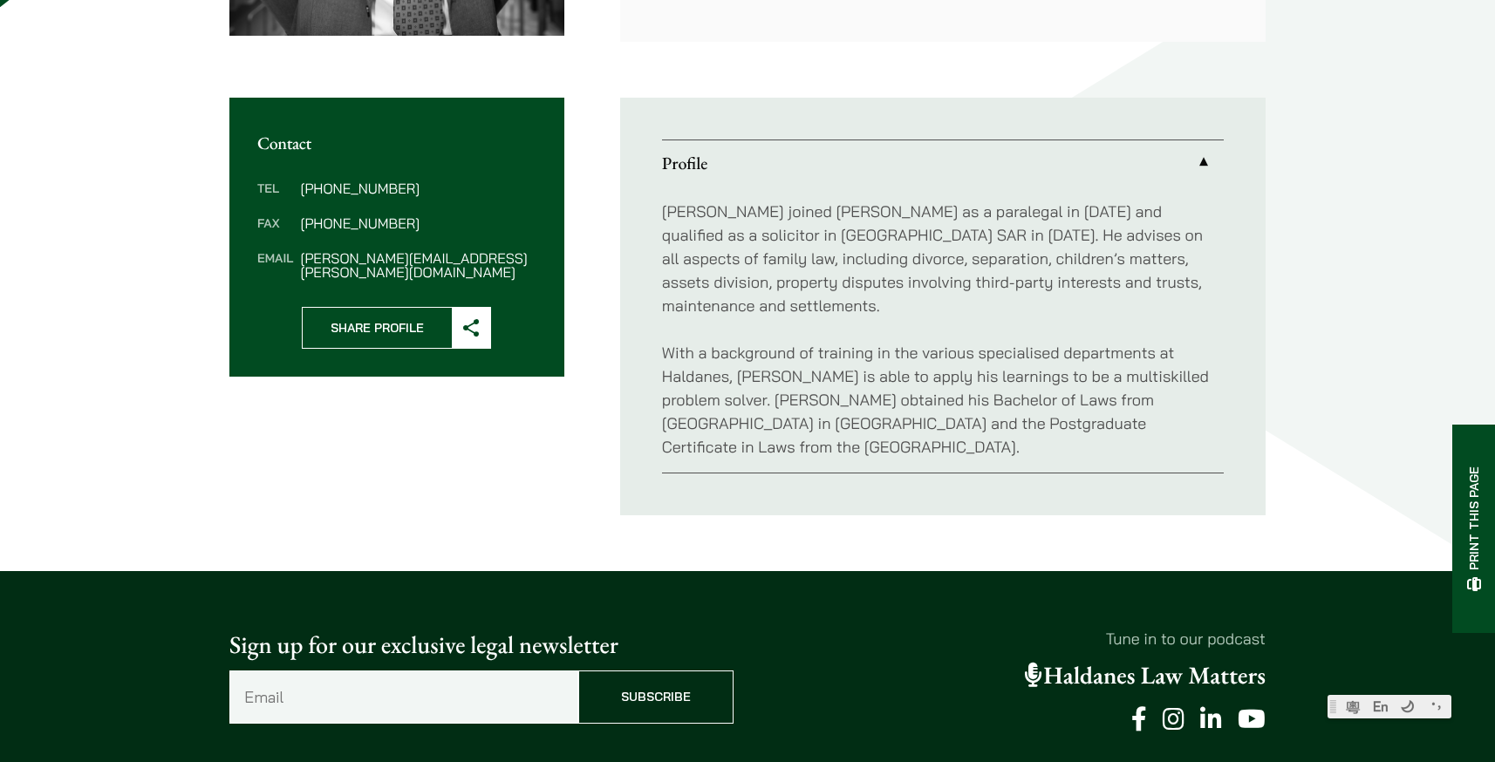
scroll to position [436, 0]
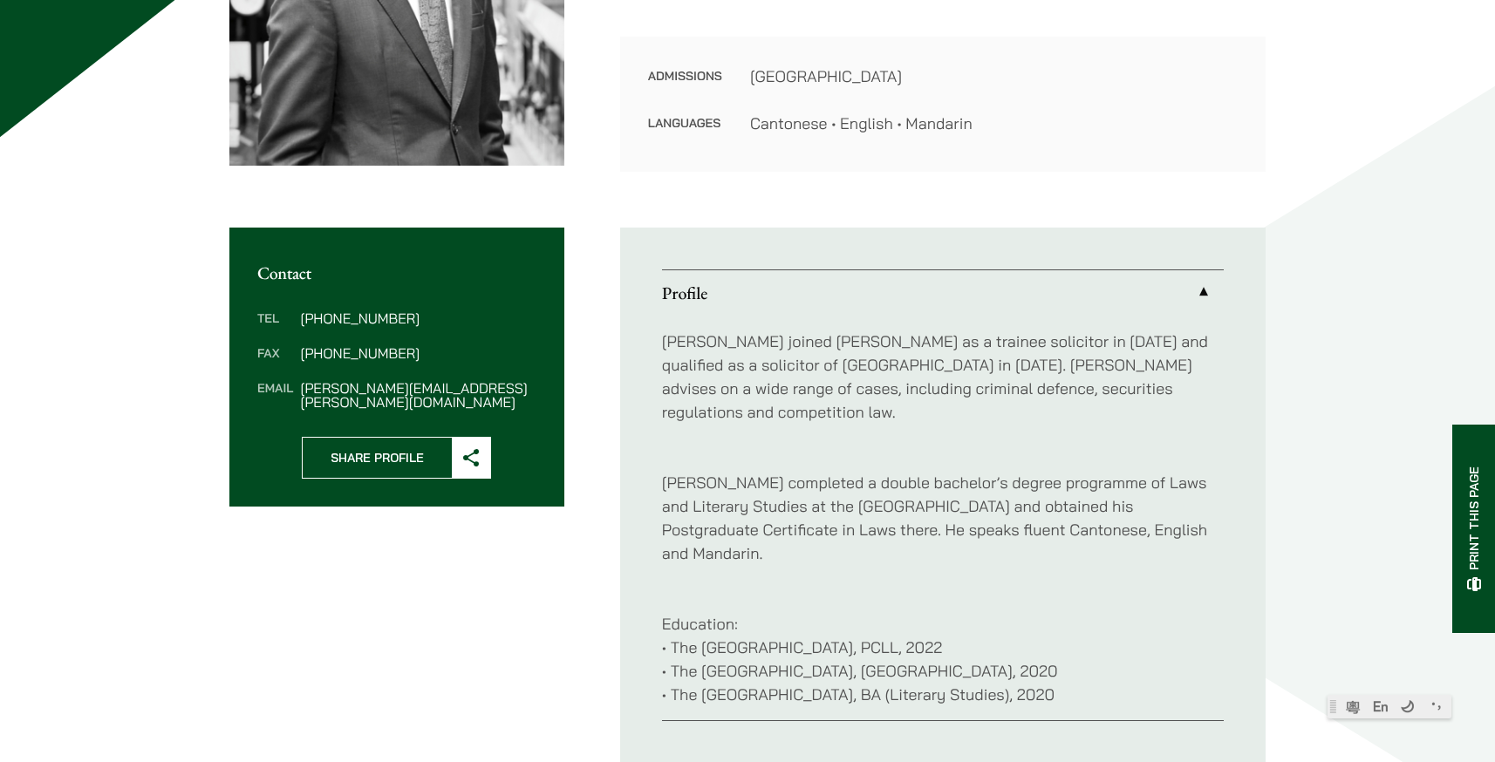
scroll to position [523, 0]
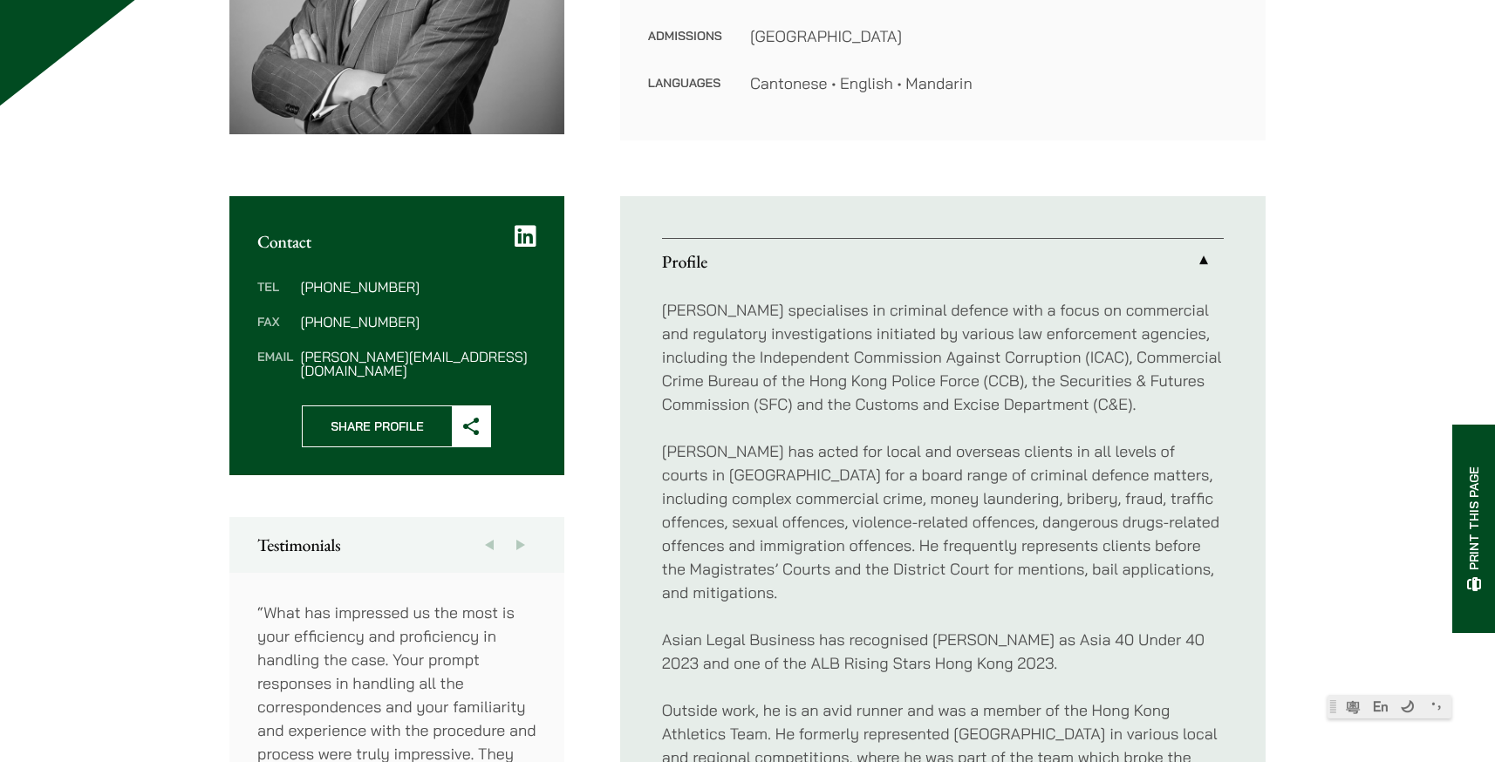
scroll to position [610, 0]
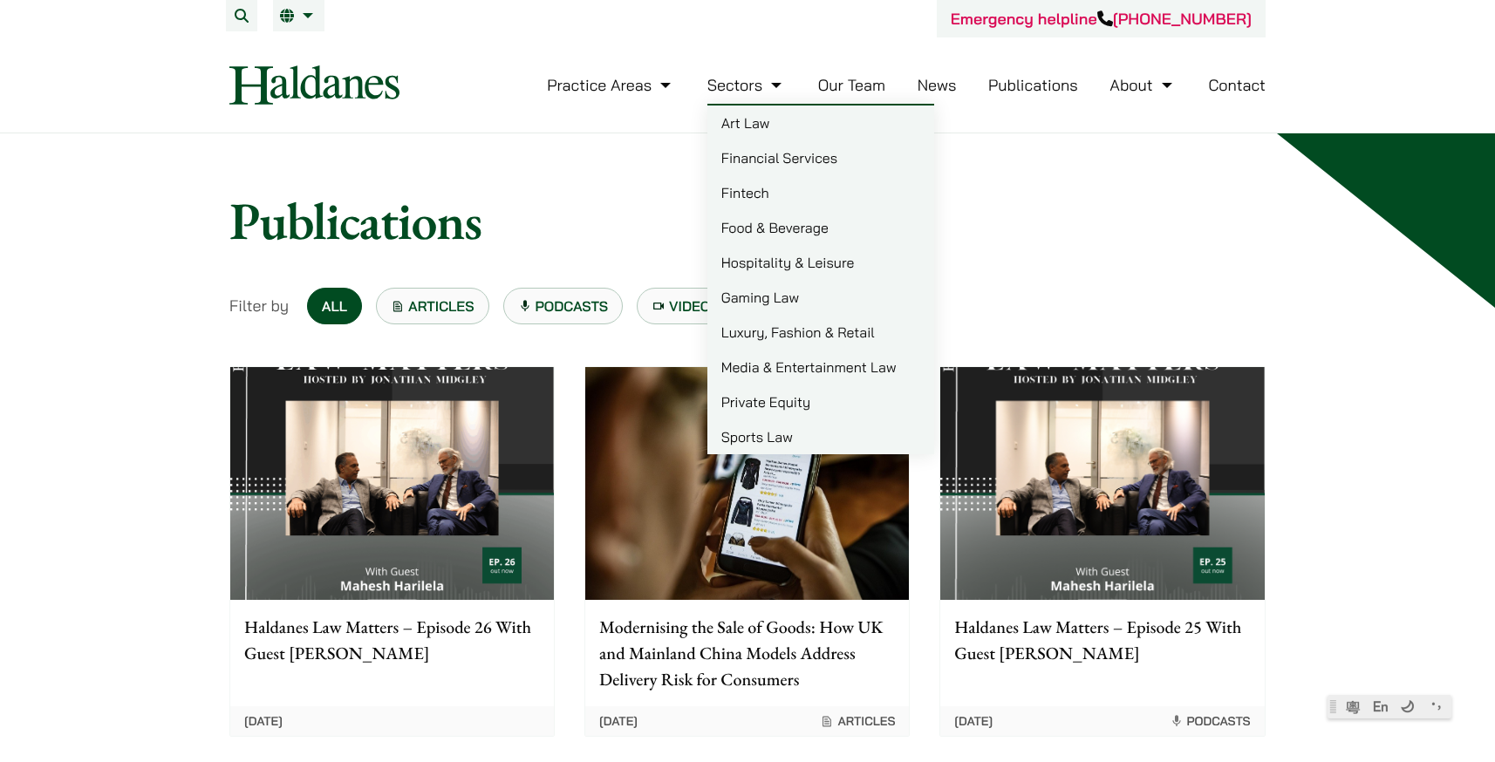
click at [823, 82] on link "Our Team" at bounding box center [851, 85] width 67 height 20
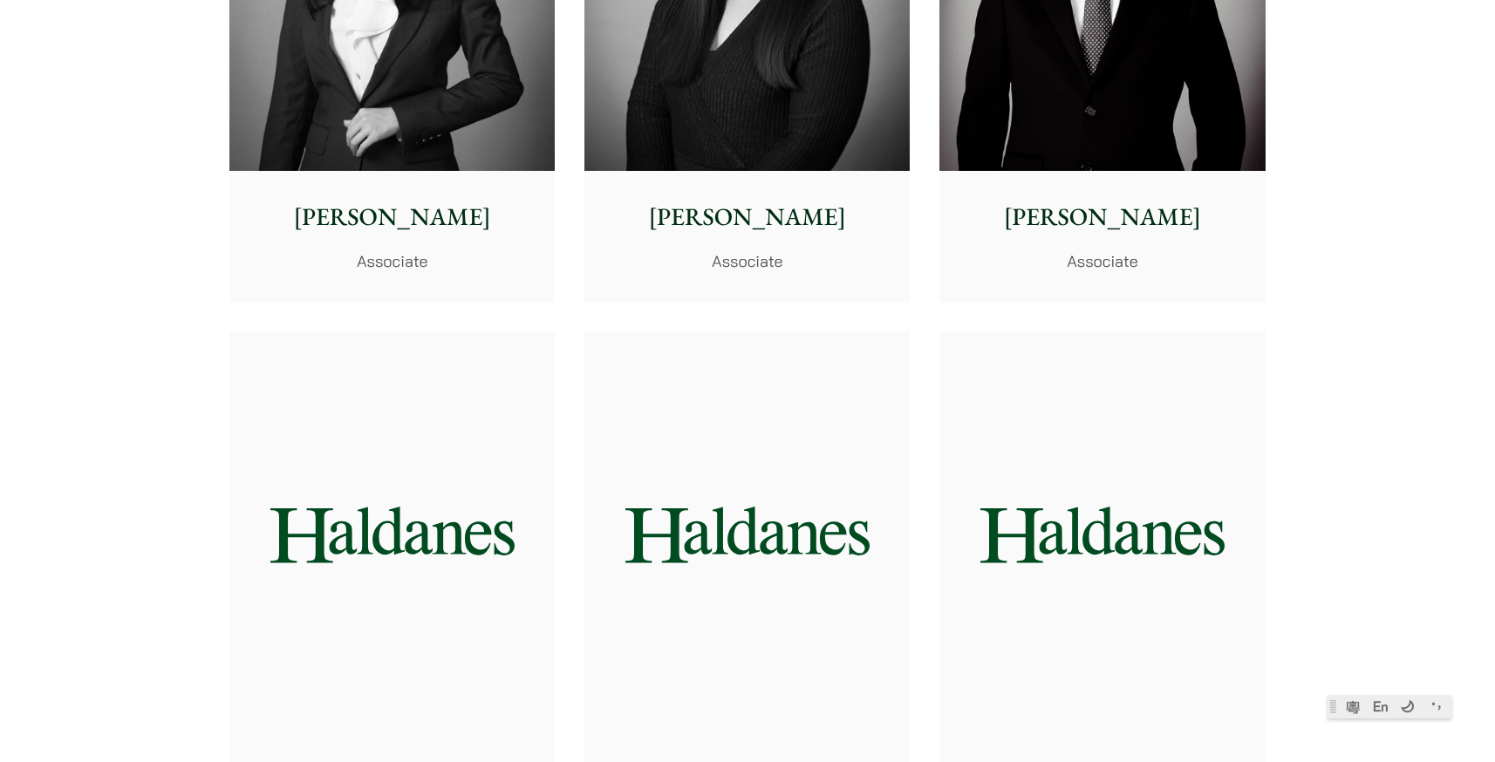
scroll to position [6279, 0]
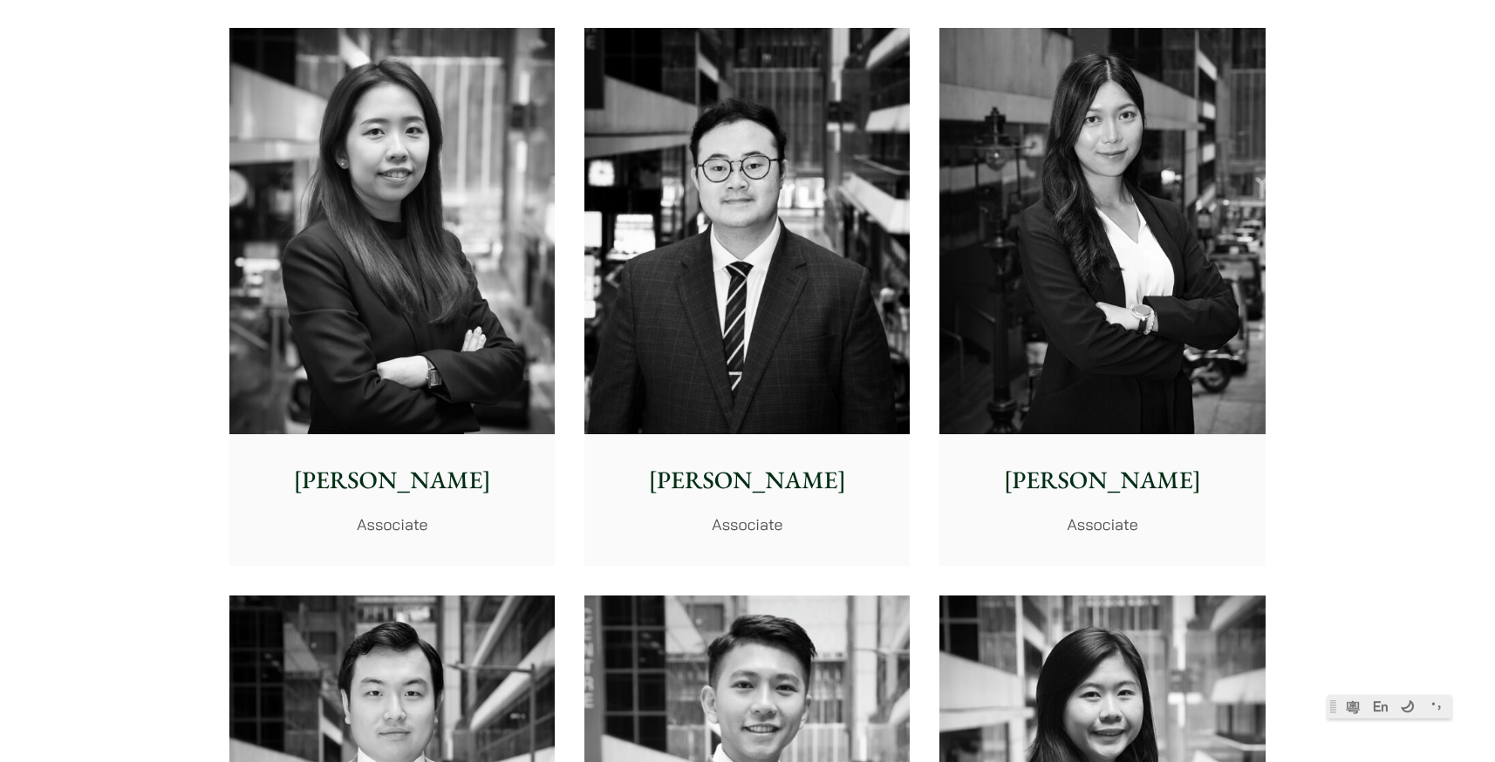
click at [1069, 312] on img at bounding box center [1101, 231] width 325 height 407
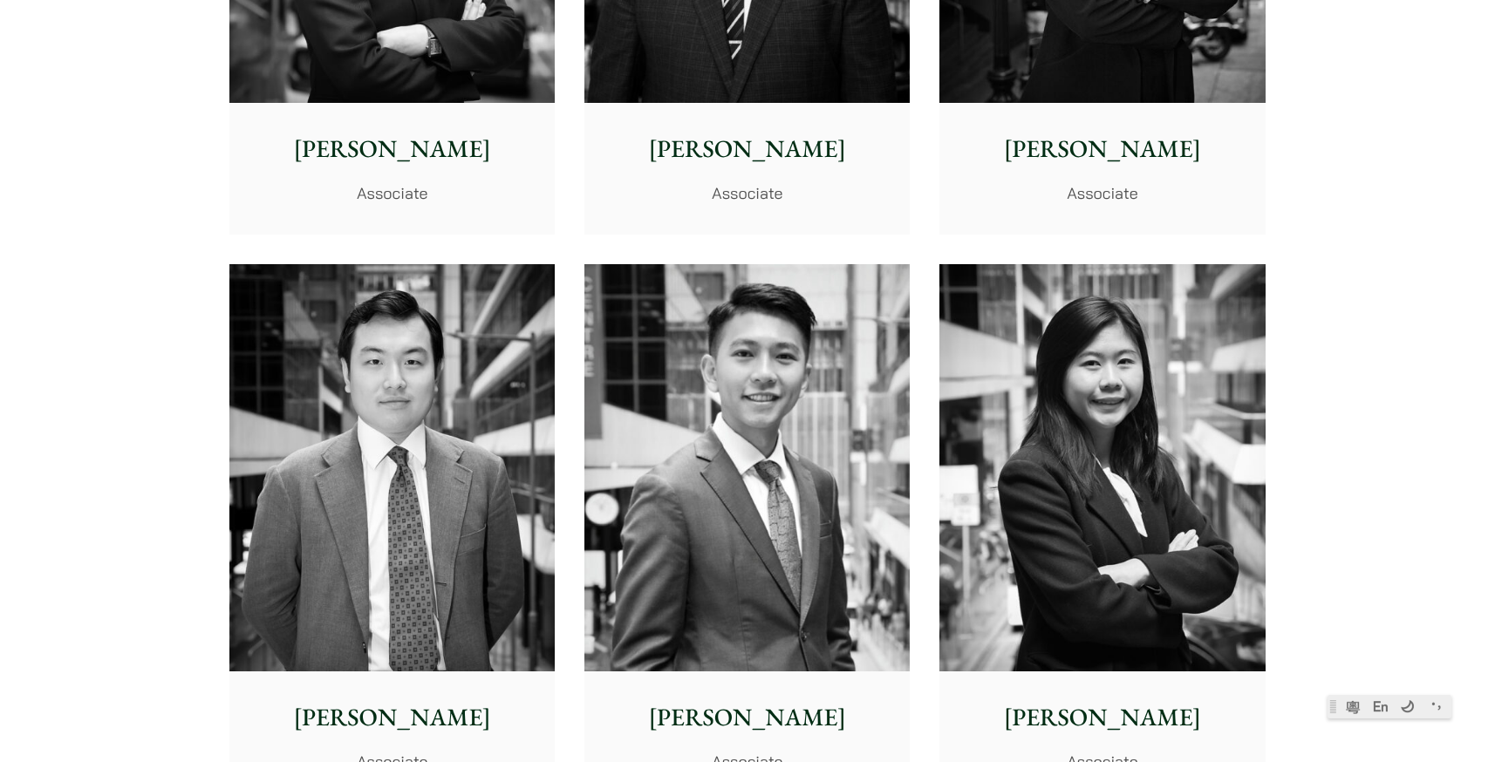
scroll to position [6802, 0]
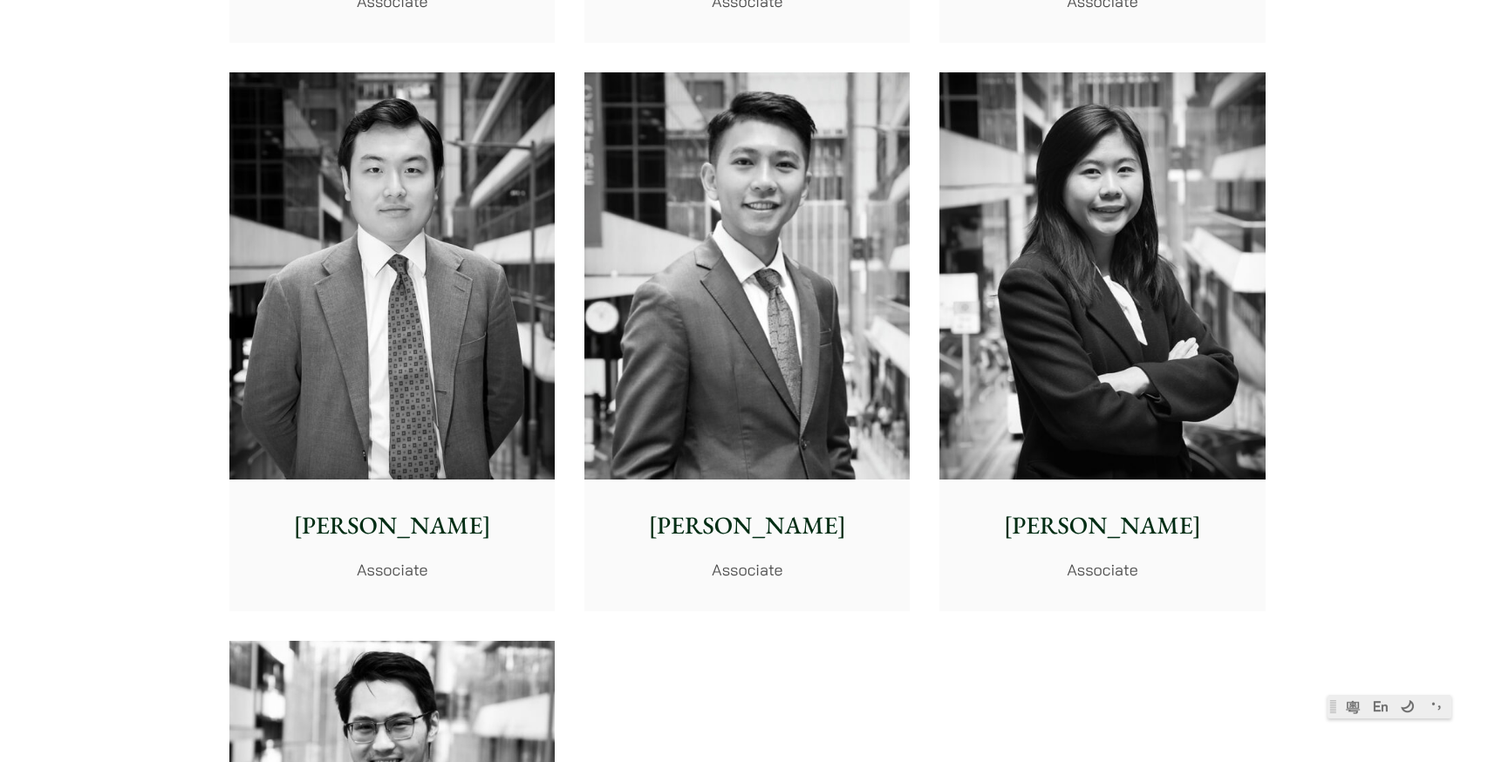
click at [683, 376] on img at bounding box center [746, 275] width 325 height 407
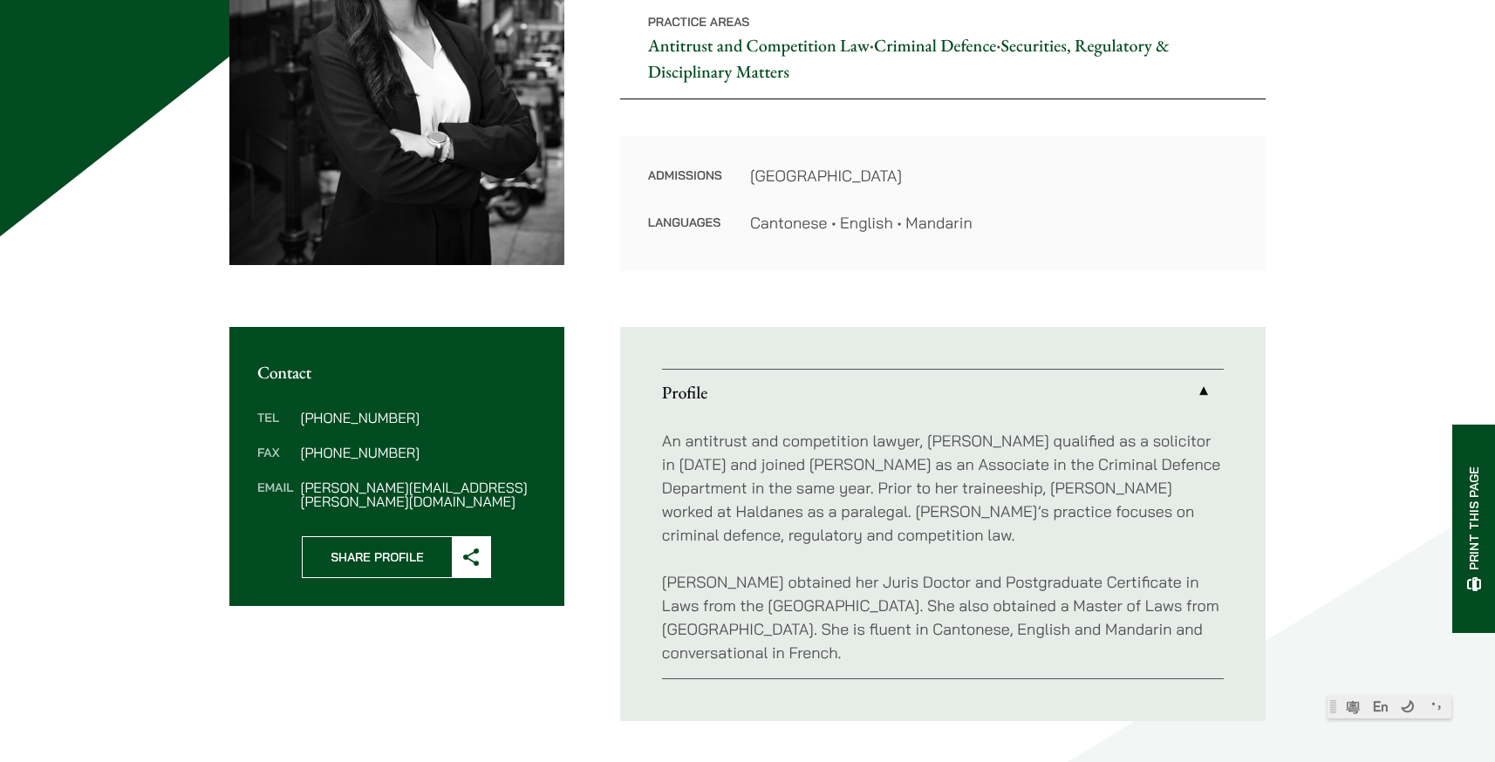
scroll to position [523, 0]
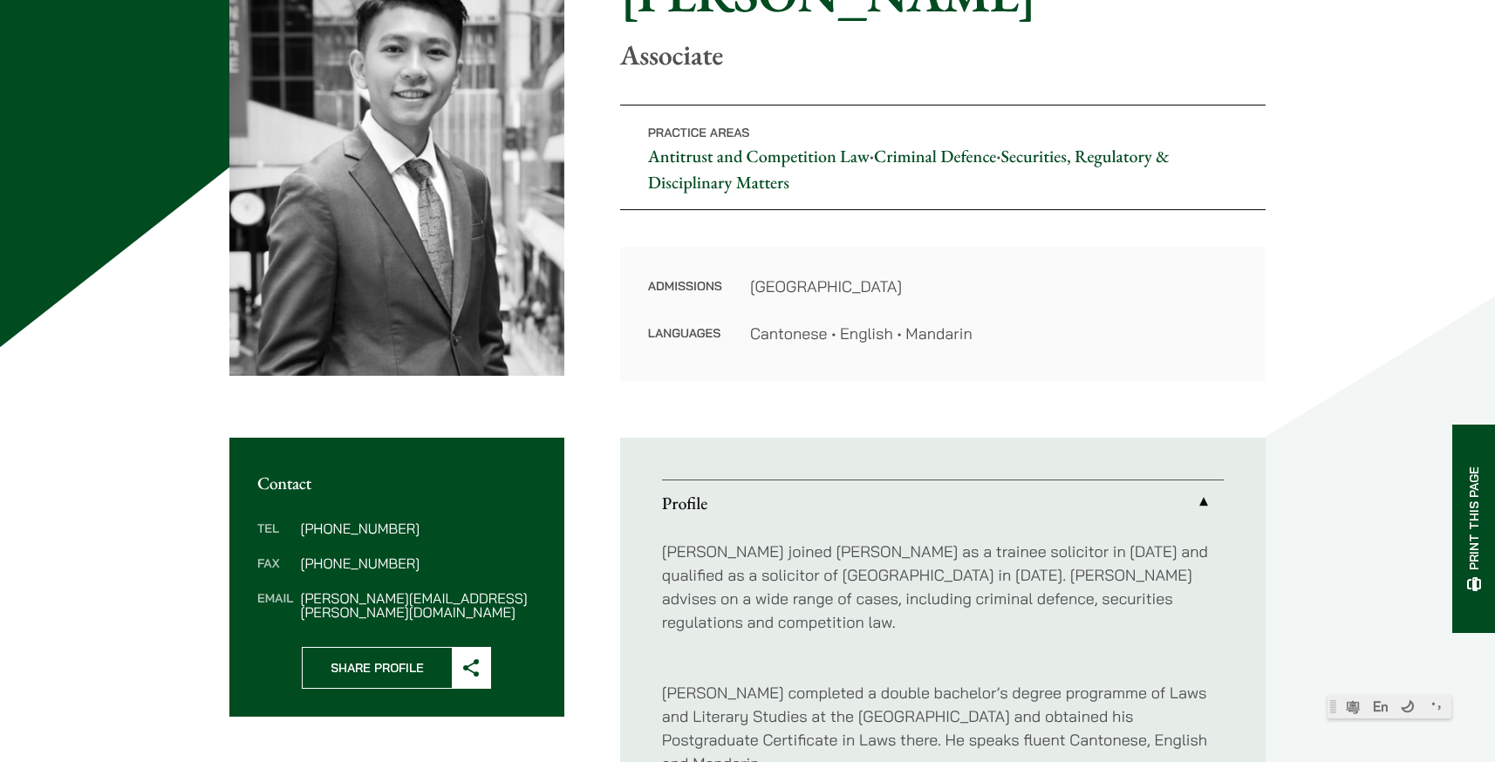
scroll to position [436, 0]
